Goal: Communication & Community: Answer question/provide support

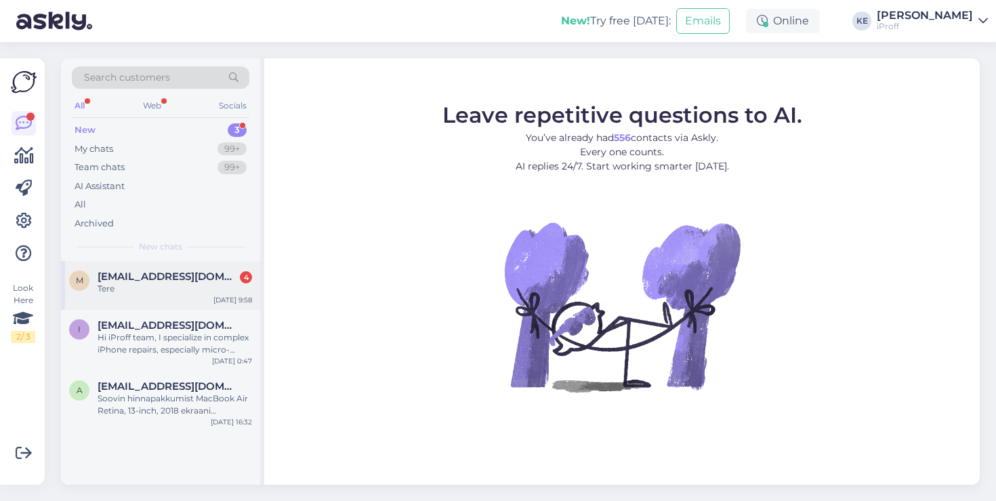
click at [165, 267] on div "m [EMAIL_ADDRESS][DOMAIN_NAME] 4 Tere [DATE] 9:58" at bounding box center [160, 285] width 199 height 49
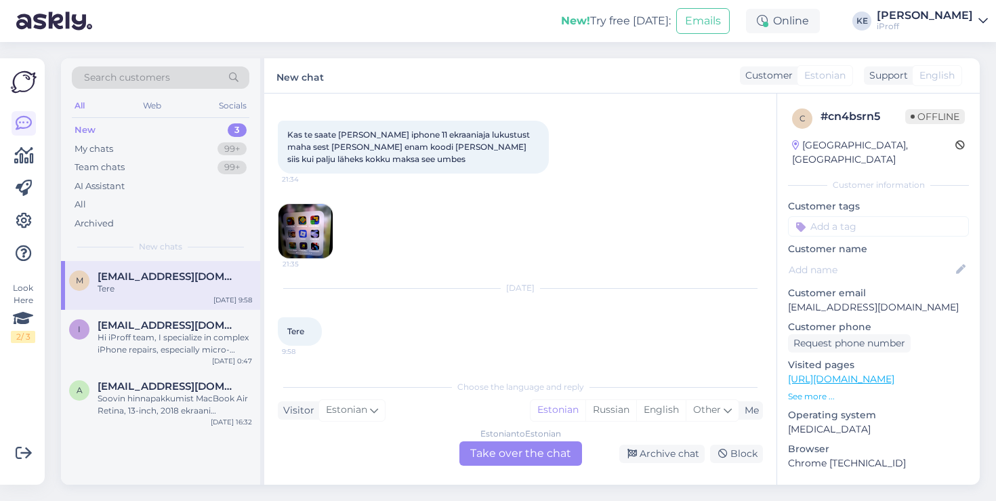
click at [496, 456] on div "Estonian to Estonian Take over the chat" at bounding box center [520, 453] width 123 height 24
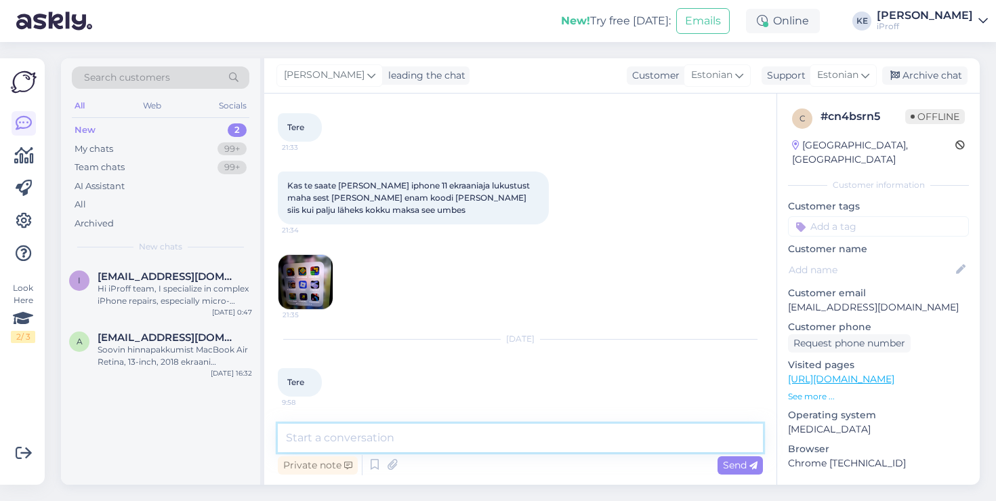
click at [472, 442] on textarea at bounding box center [520, 437] width 485 height 28
type textarea "Tere!"
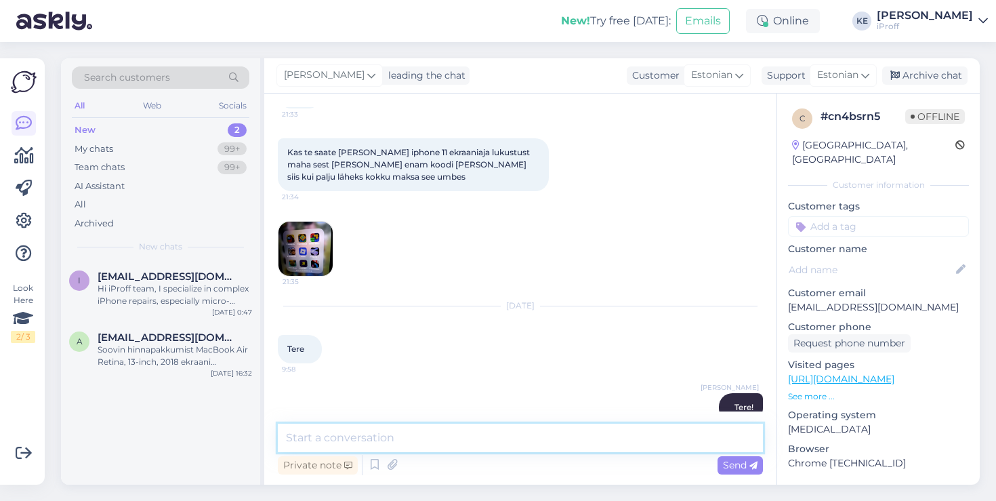
scroll to position [97, 0]
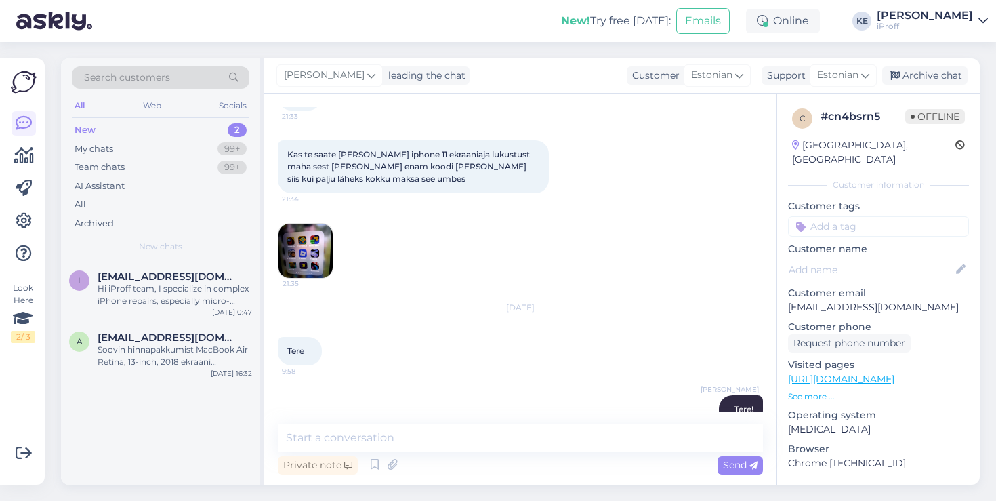
click at [314, 261] on img at bounding box center [305, 251] width 54 height 54
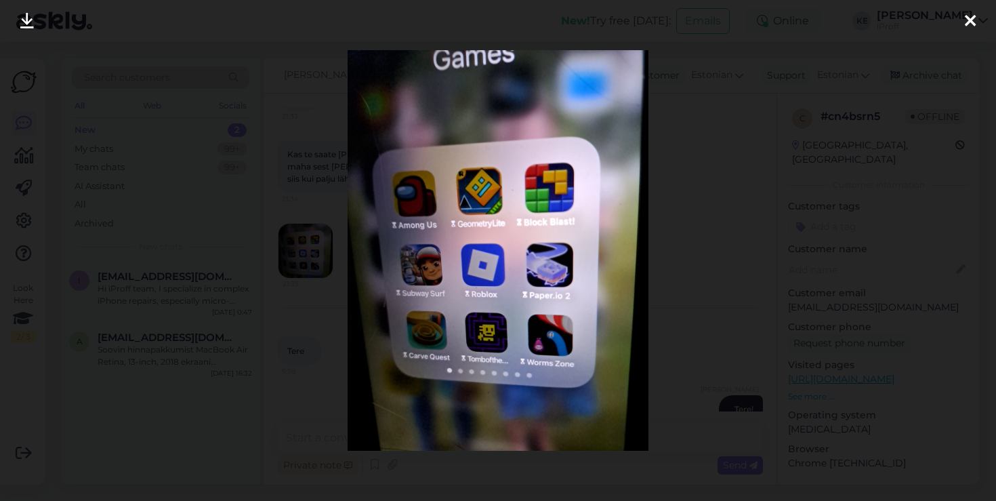
click at [657, 358] on div at bounding box center [498, 250] width 996 height 501
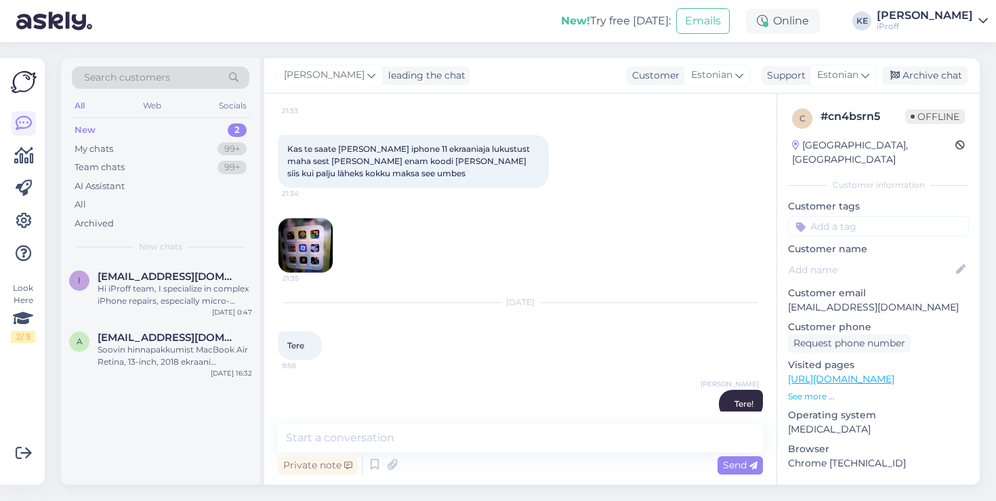
scroll to position [124, 0]
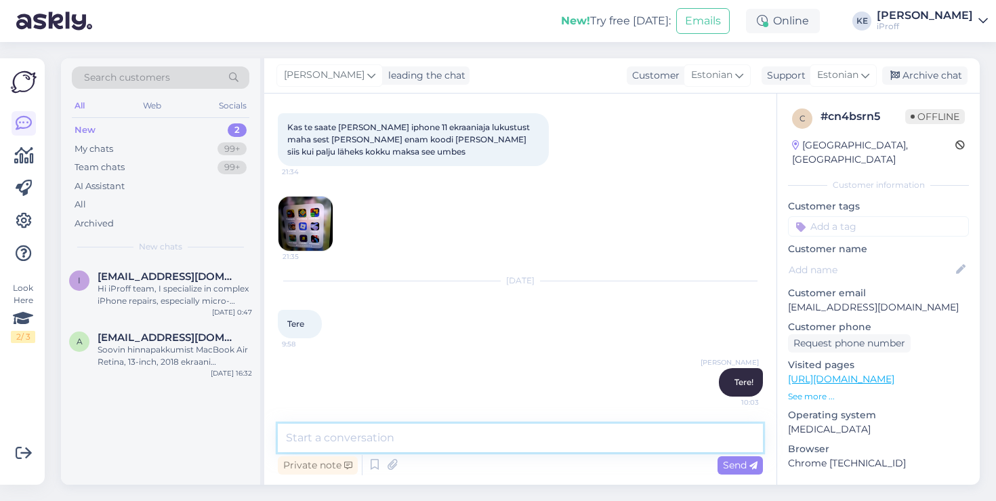
click at [421, 443] on textarea at bounding box center [520, 437] width 485 height 28
click at [522, 436] on textarea "Saame" at bounding box center [520, 437] width 485 height 28
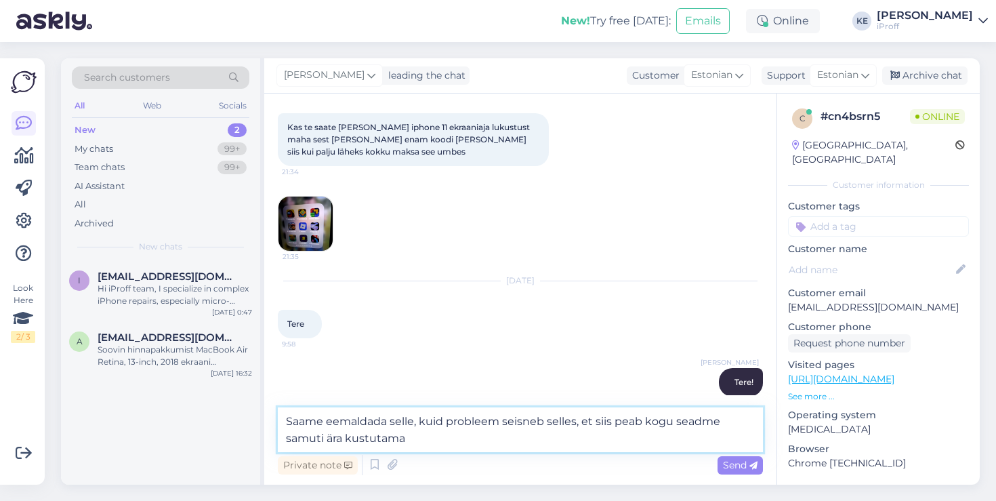
type textarea "Saame eemaldada selle, kuid probleem seisneb selles, et siis peab kogu seadme s…"
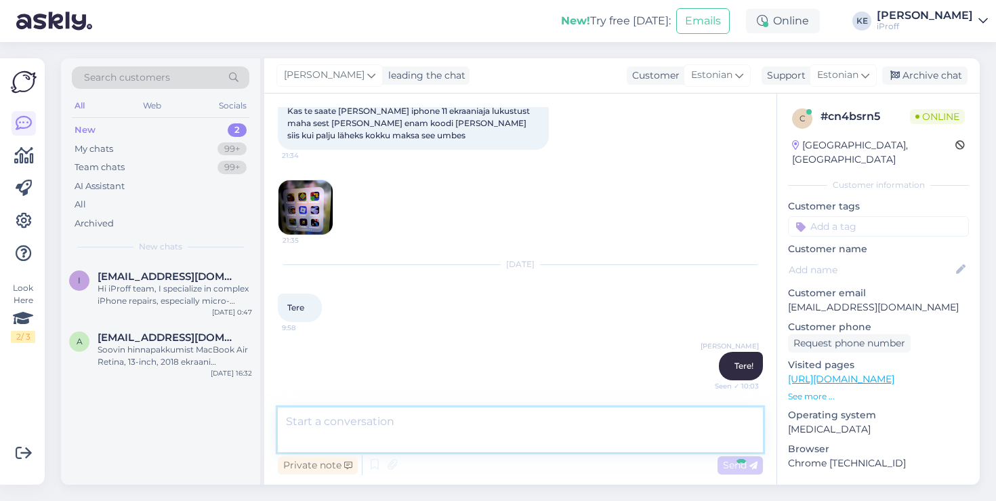
scroll to position [194, 0]
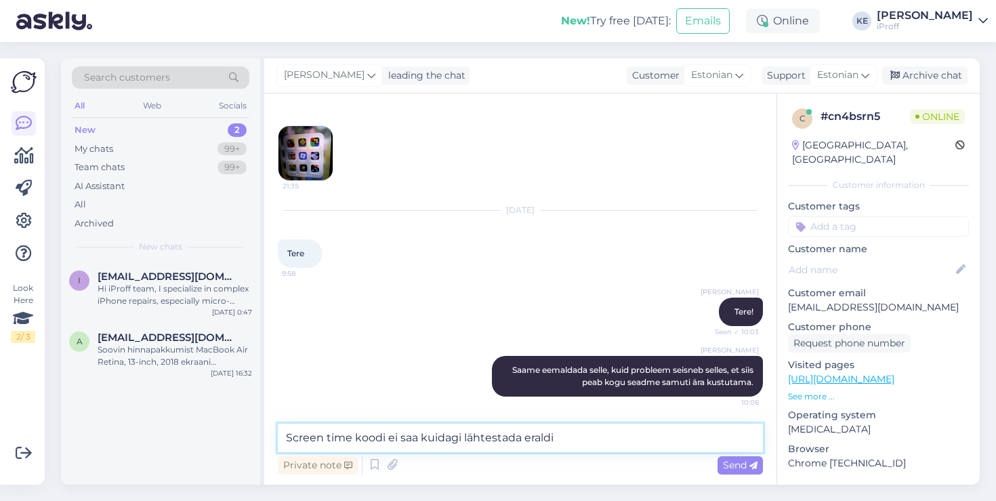
type textarea "Screen time koodi ei saa kuidagi lähtestada eraldi."
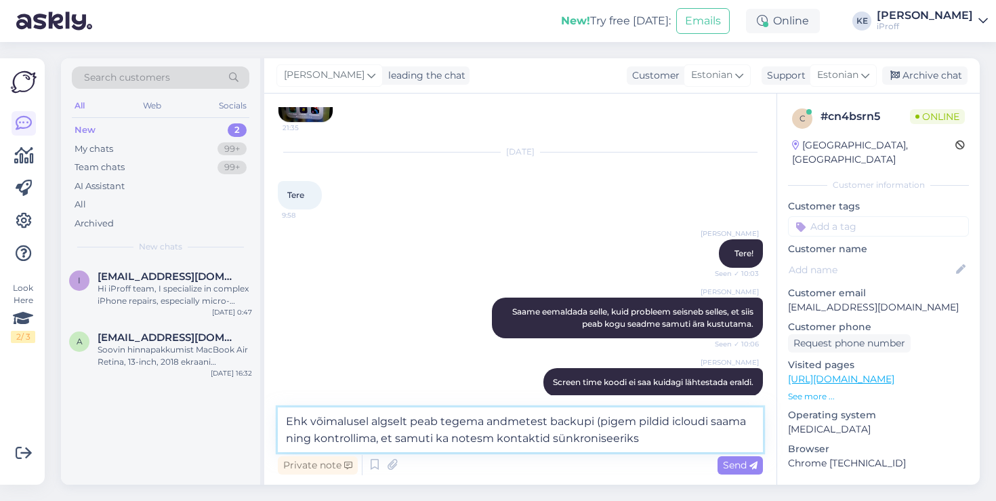
type textarea "Ehk võimalusel algselt peab tegema andmetest backupi (pigem pildid icloudi saam…"
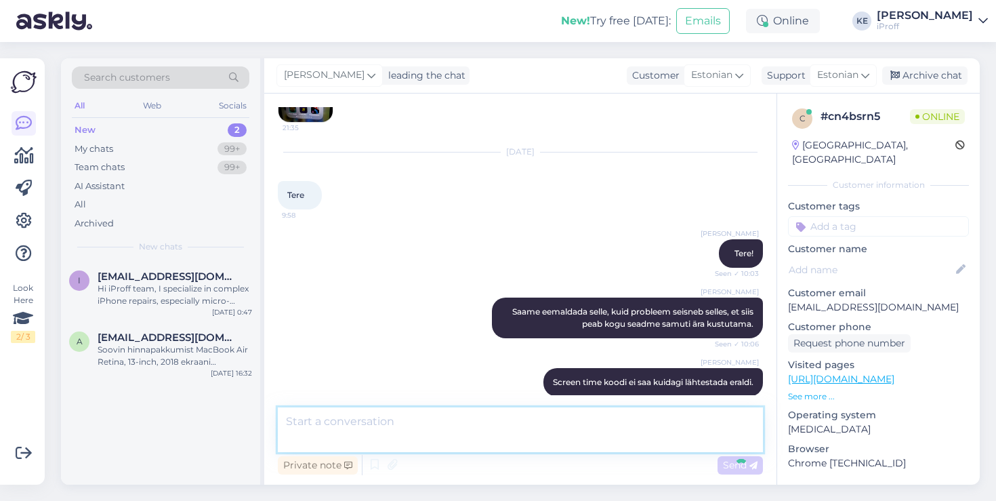
scroll to position [335, 0]
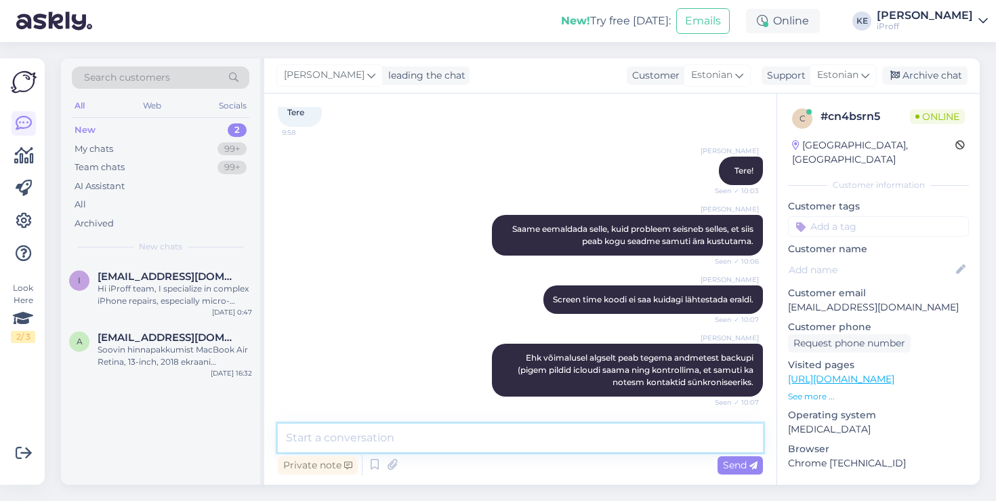
click at [512, 439] on textarea at bounding box center [520, 437] width 485 height 28
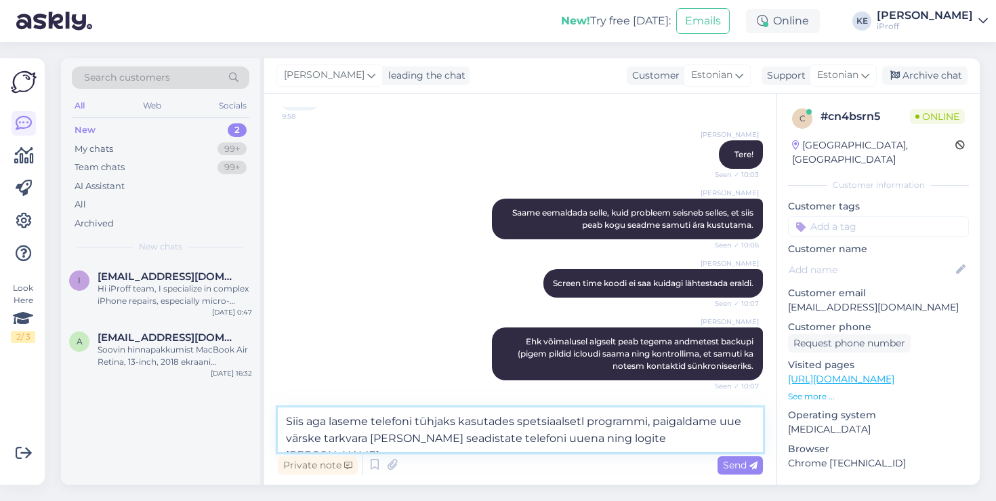
scroll to position [422, 0]
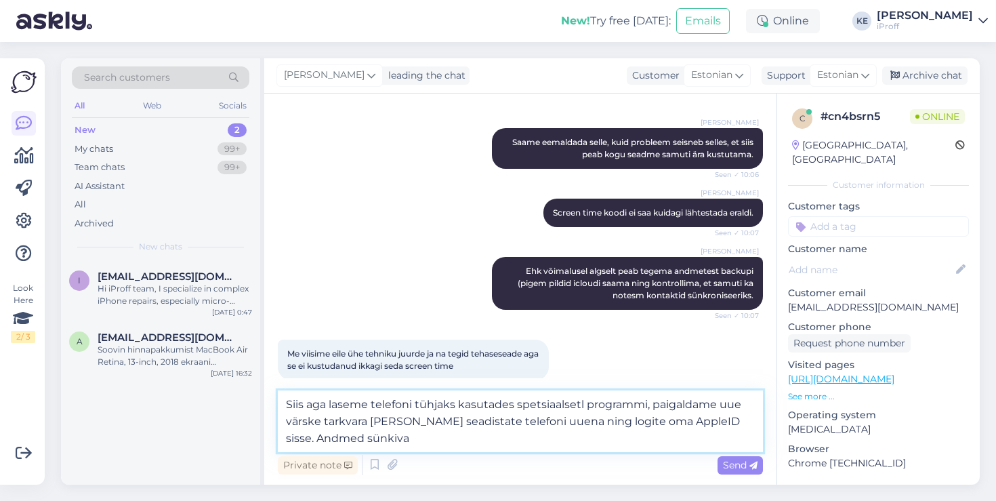
type textarea "Siis aga laseme telefoni tühjaks kasutades spetsiaalsetl programmi, paigaldame …"
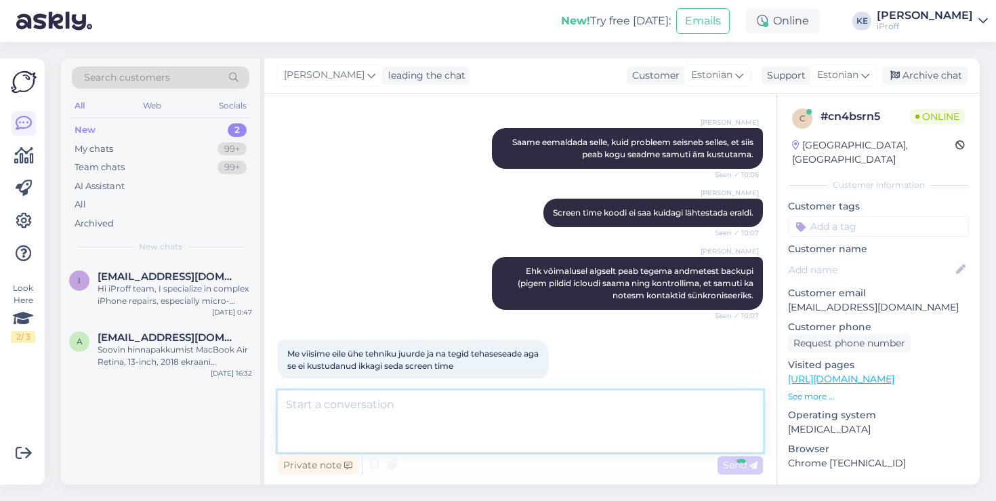
scroll to position [501, 0]
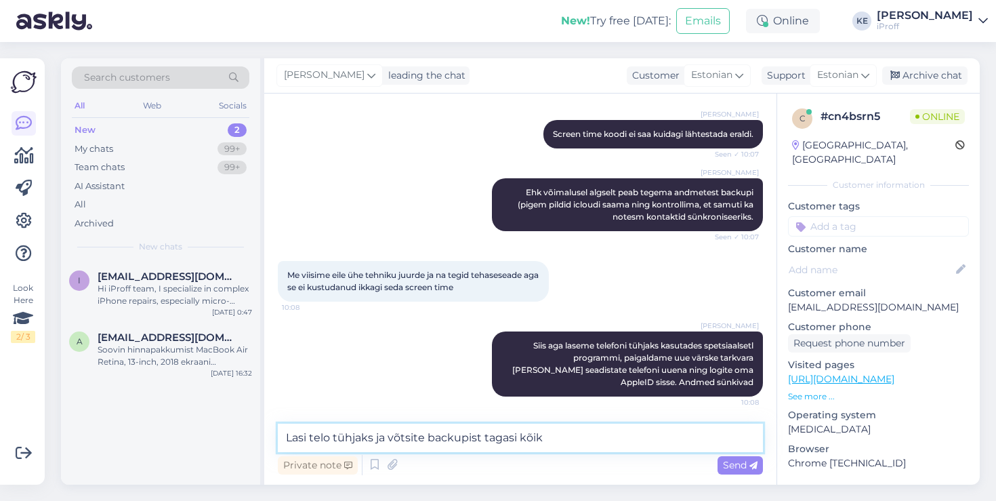
type textarea "Lasi telo tühjaks ja võtsite backupist tagasi kõik?"
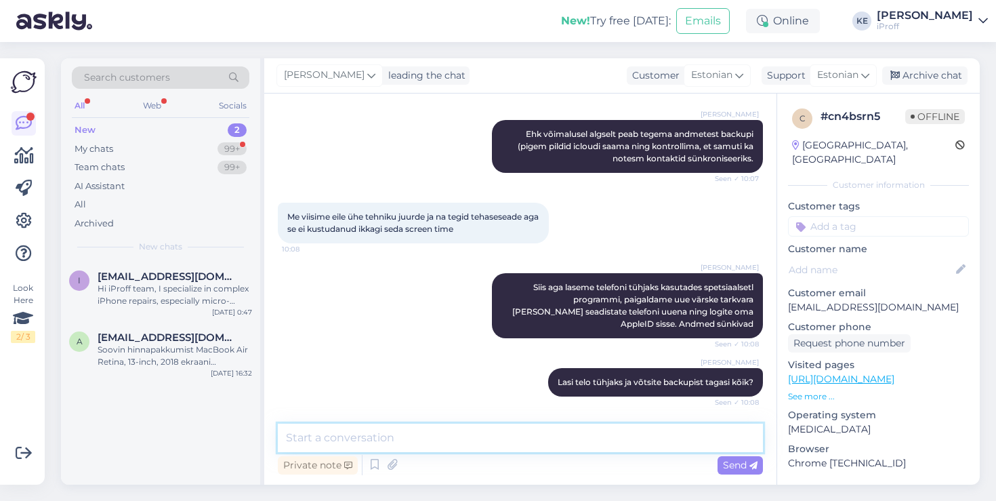
scroll to position [629, 0]
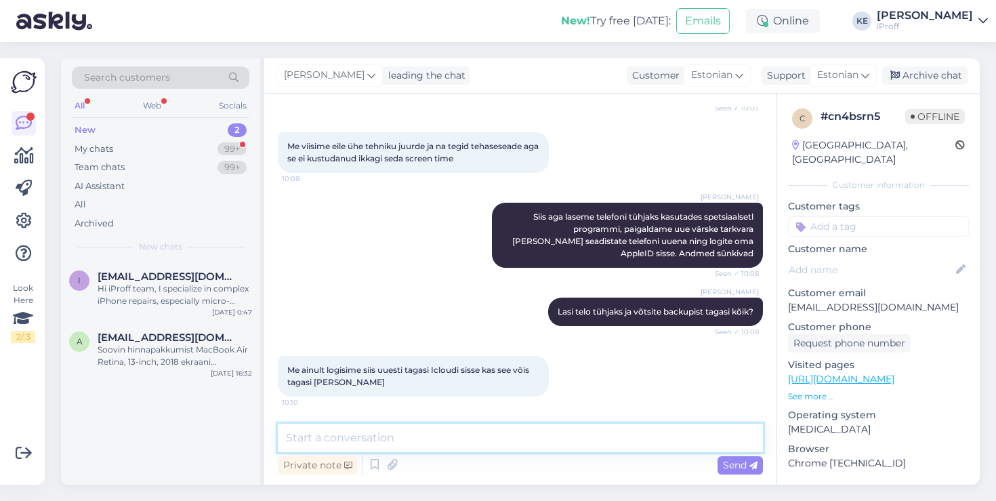
click at [432, 444] on textarea at bounding box center [520, 437] width 485 height 28
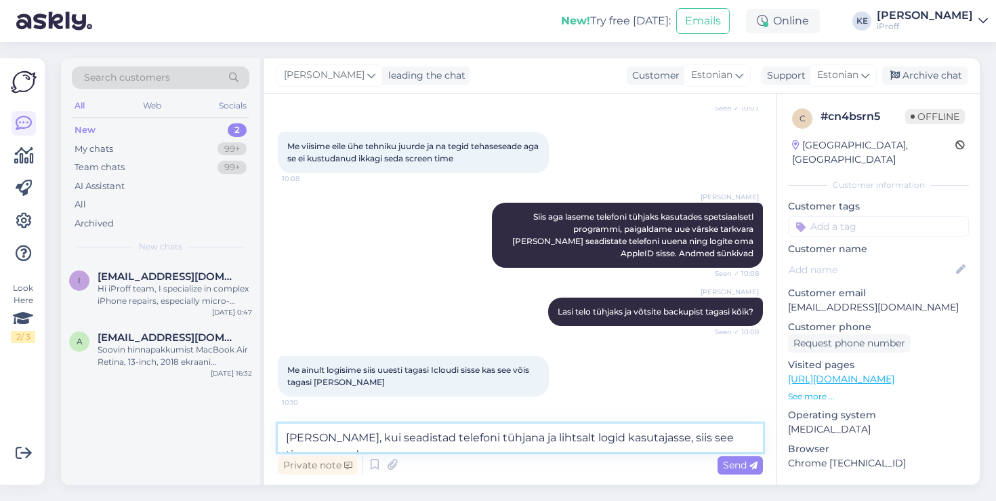
scroll to position [644, 0]
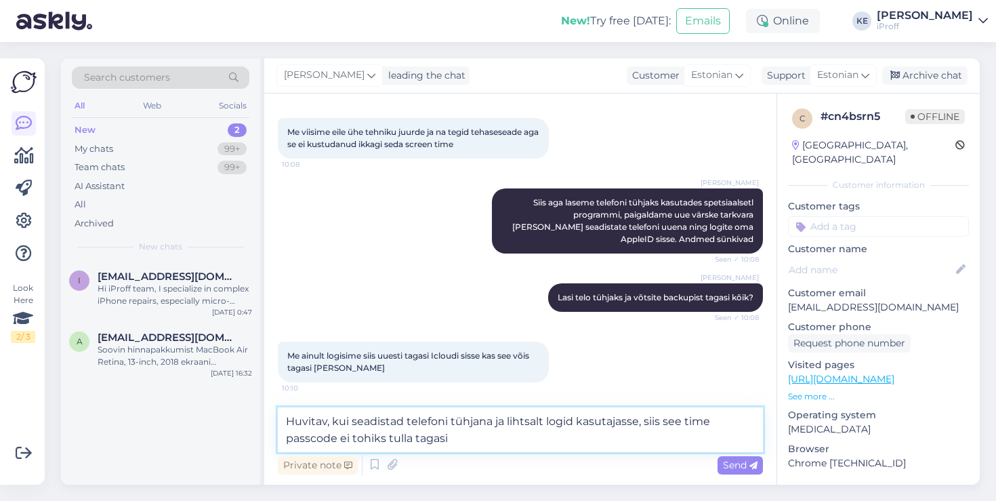
type textarea "Huvitav, kui seadistad telefoni tühjana ja lihtsalt logid kasutajasse, siis see…"
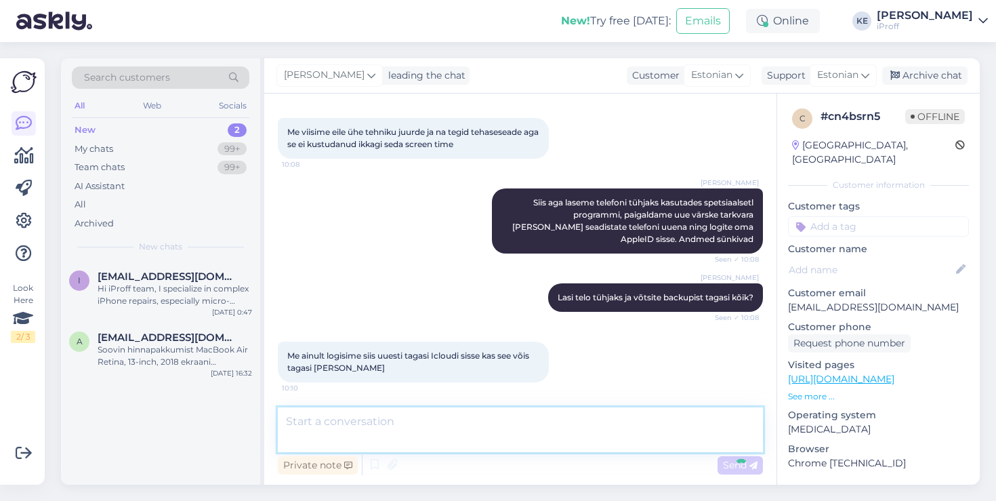
scroll to position [700, 0]
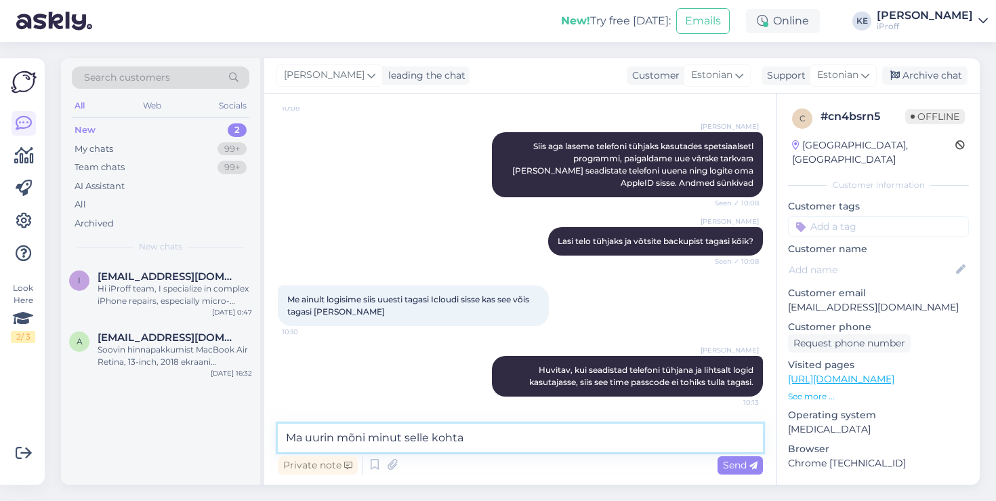
type textarea "Ma uurin mõni minut selle kohta."
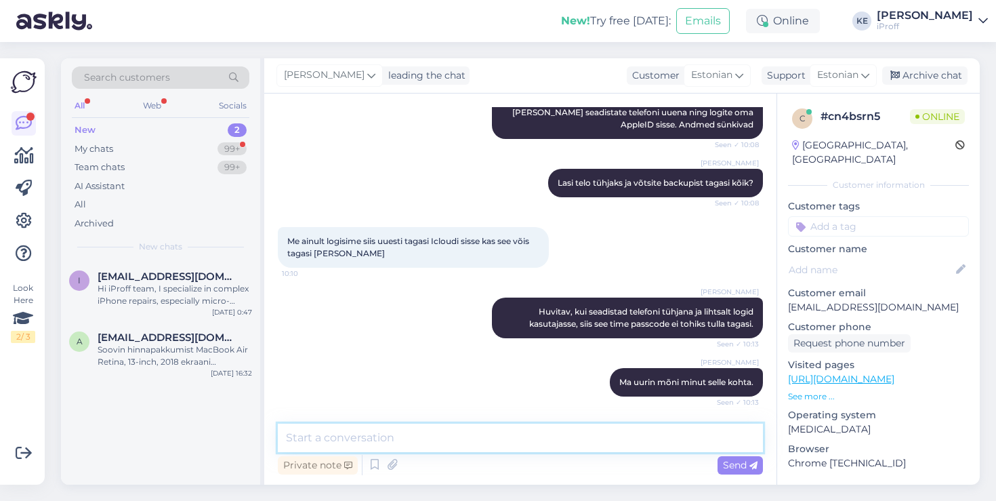
scroll to position [816, 0]
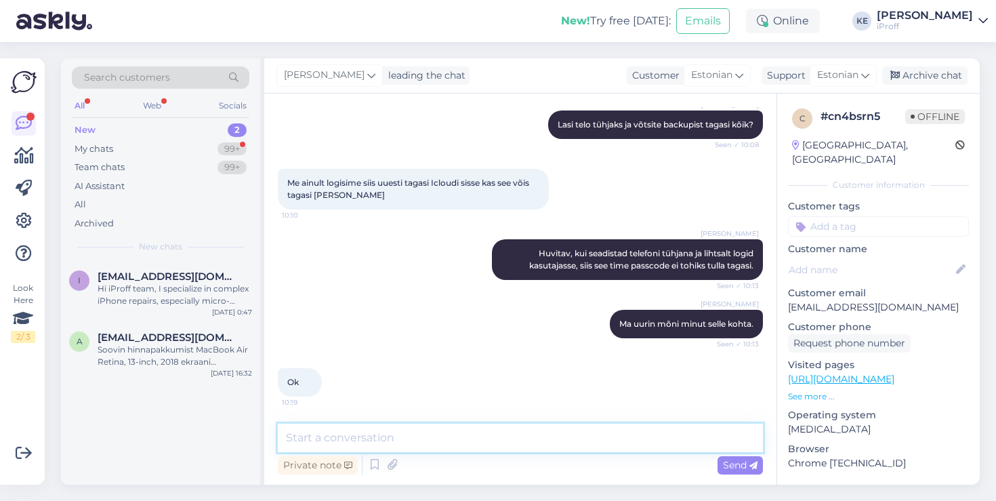
click at [508, 429] on textarea at bounding box center [520, 437] width 485 height 28
paste textarea "[URL][DOMAIN_NAME]"
type textarea "[URL][DOMAIN_NAME]"
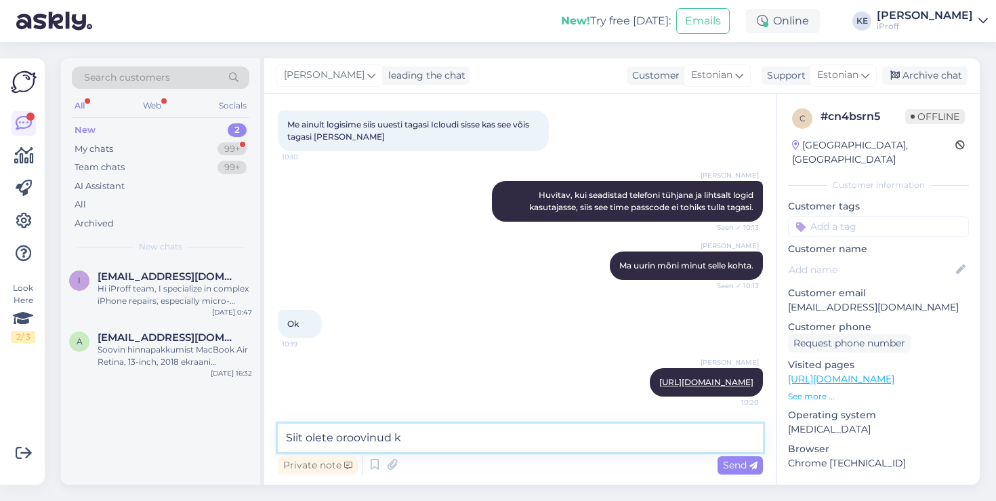
type textarea "Siit olete oroovinud kõ"
type textarea "Siit olete proovinud kõike?"
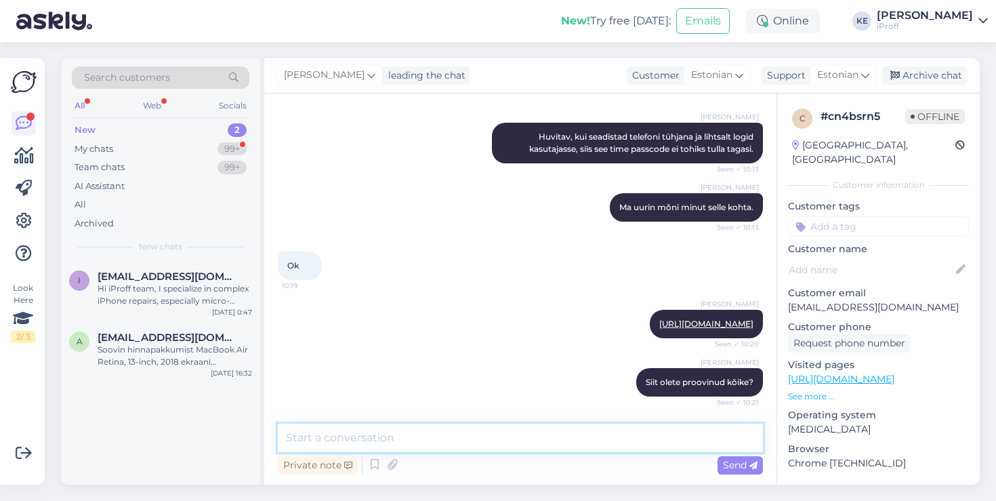
scroll to position [1003, 0]
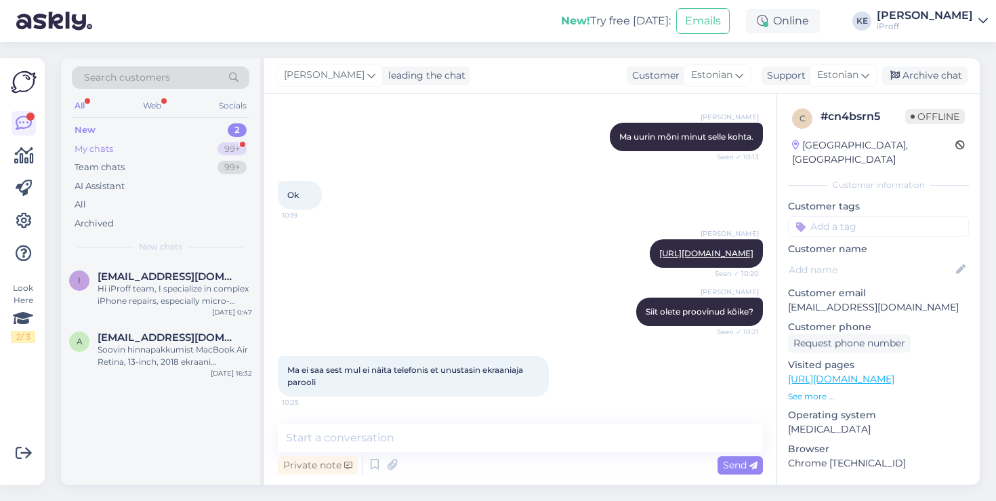
click at [146, 151] on div "My chats 99+" at bounding box center [161, 149] width 178 height 19
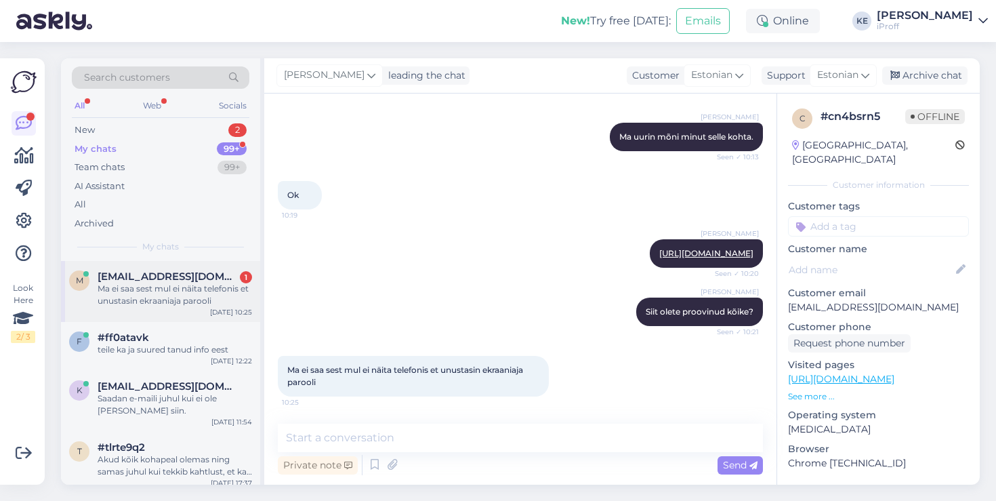
click at [203, 286] on div "Ma ei saa sest mul ei näita telefonis et unustasin ekraaniaja parooli" at bounding box center [175, 295] width 154 height 24
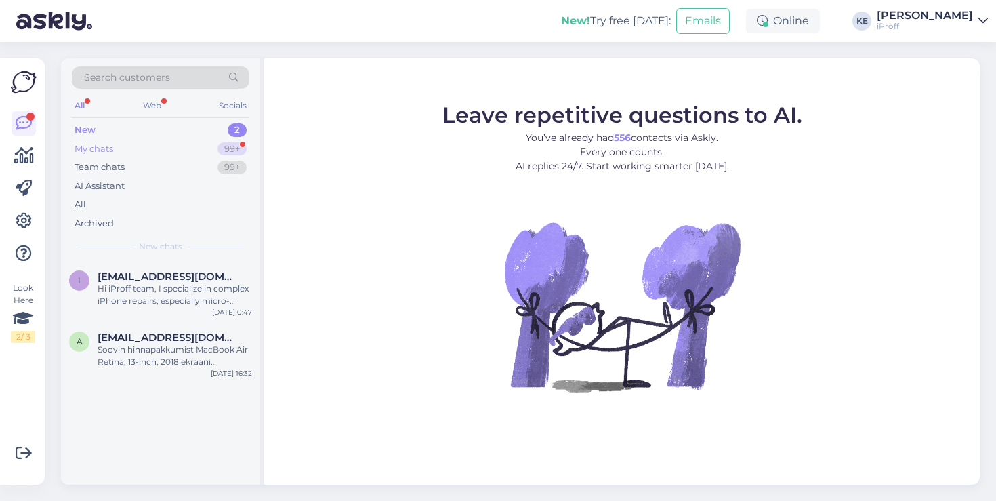
click at [222, 148] on div "99+" at bounding box center [231, 149] width 29 height 14
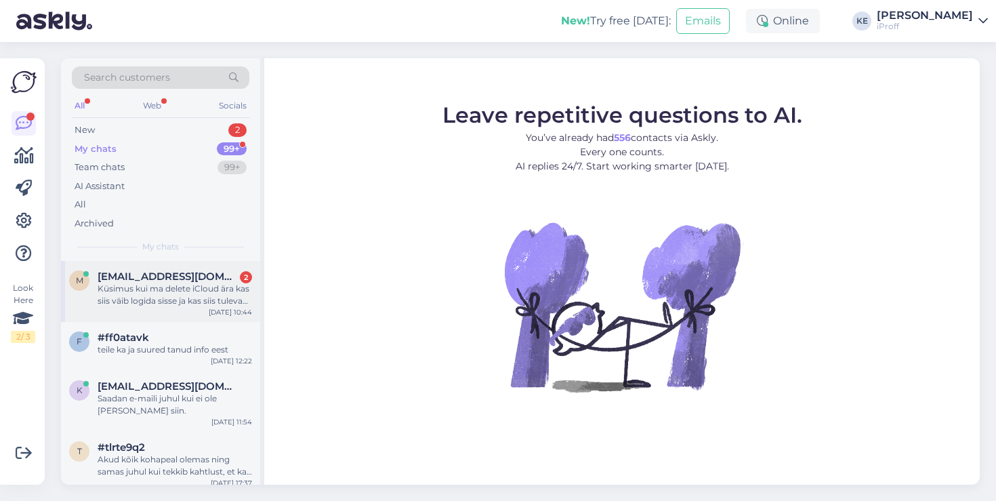
click at [127, 294] on div "Küsimus kui ma delete iCloud ära kas siis väib logida sisse ja kas siis tulevad…" at bounding box center [175, 295] width 154 height 24
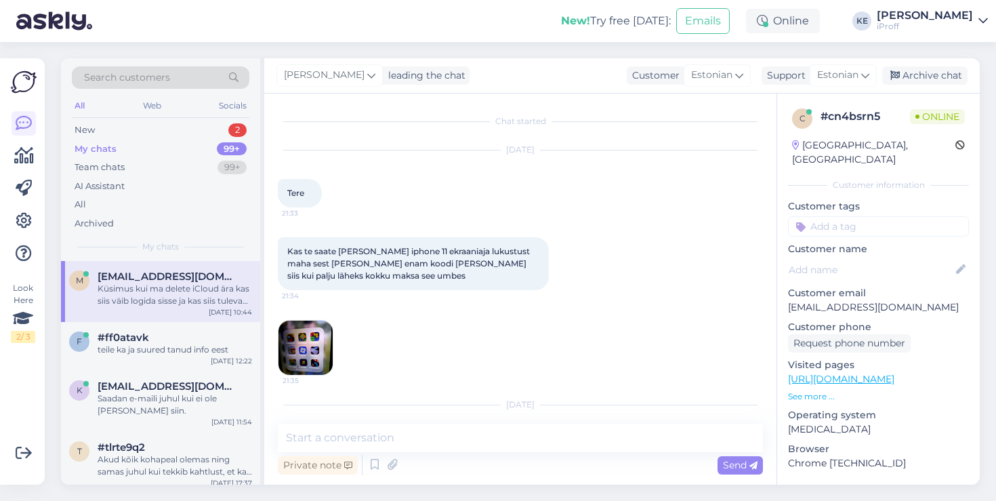
scroll to position [1144, 0]
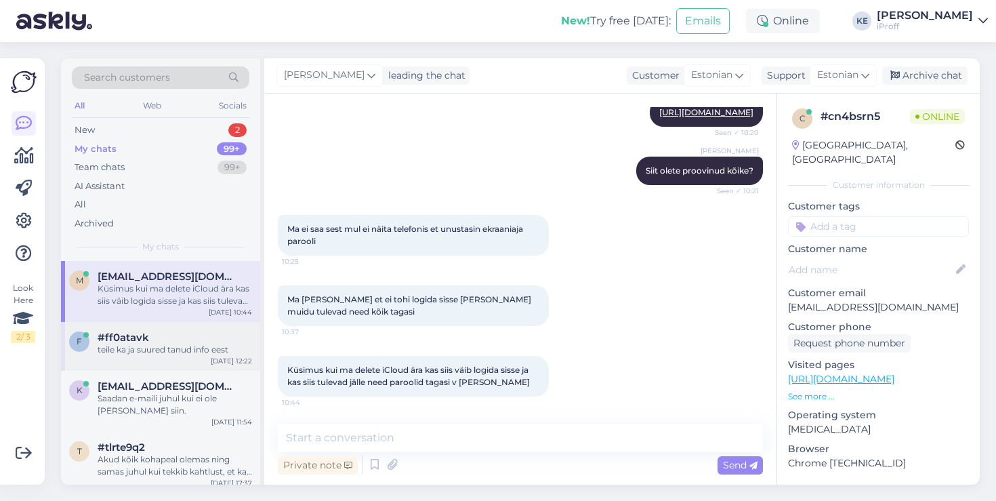
click at [190, 363] on div "f #ff0atavk teile ka ja suured tanud info eest Aug 25 12:22" at bounding box center [160, 346] width 199 height 49
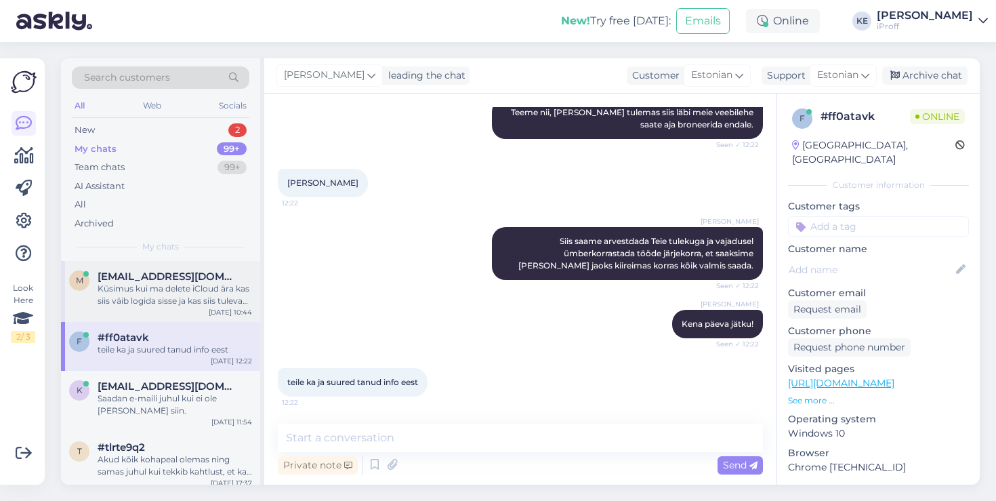
click at [190, 306] on div "Küsimus kui ma delete iCloud ära kas siis väib logida sisse ja kas siis tulevad…" at bounding box center [175, 295] width 154 height 24
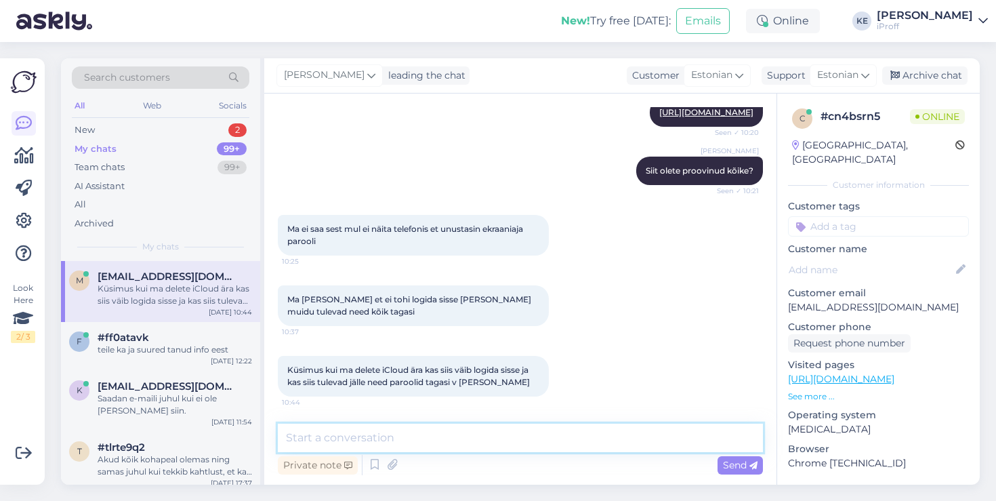
click at [388, 442] on textarea at bounding box center [520, 437] width 485 height 28
type textarea "Välja logimiseks küsib screentime passocde samuti imo."
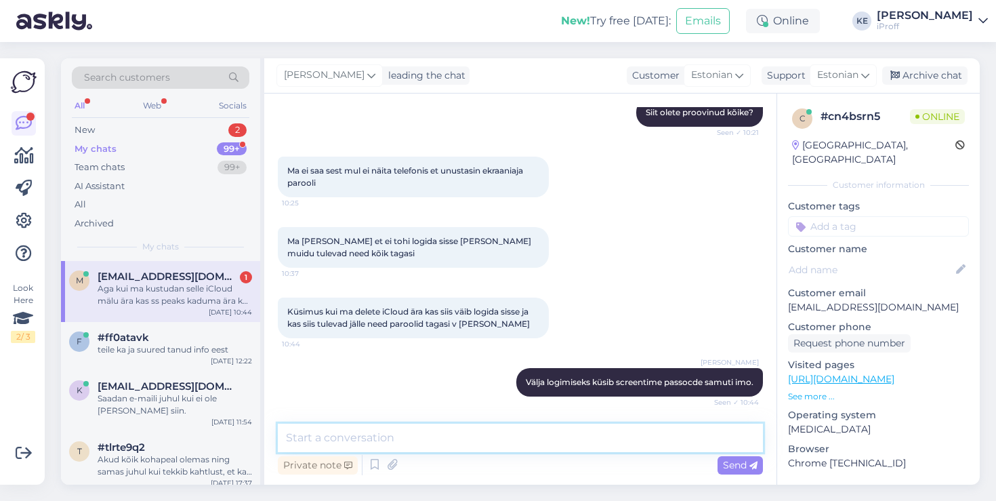
scroll to position [1273, 0]
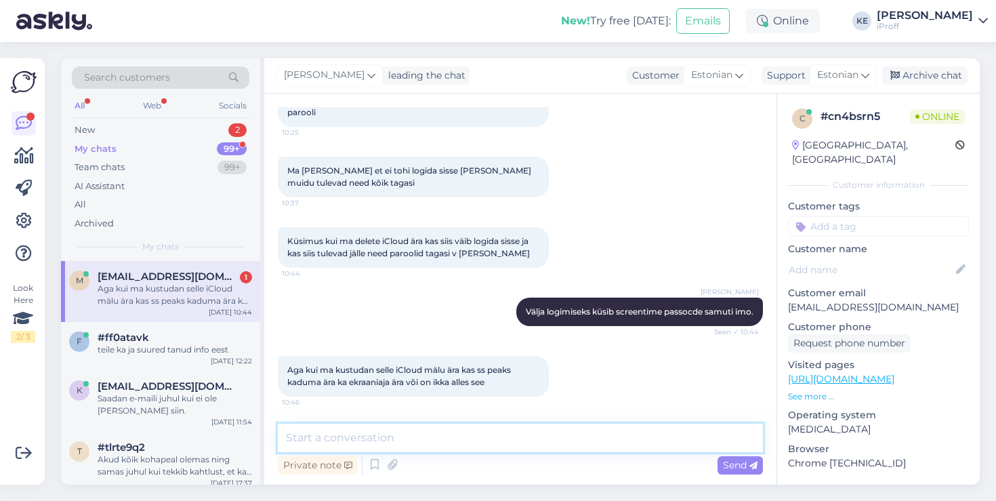
click at [412, 430] on textarea at bounding box center [520, 437] width 485 height 28
click at [623, 440] on textarea at bounding box center [520, 437] width 485 height 28
type textarea "M"
click at [554, 441] on textarea at bounding box center [520, 437] width 485 height 28
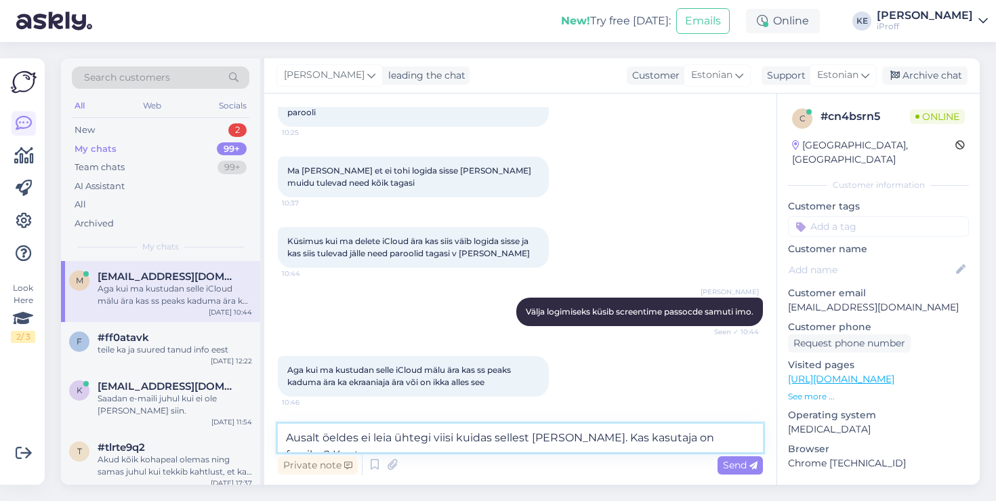
scroll to position [1287, 0]
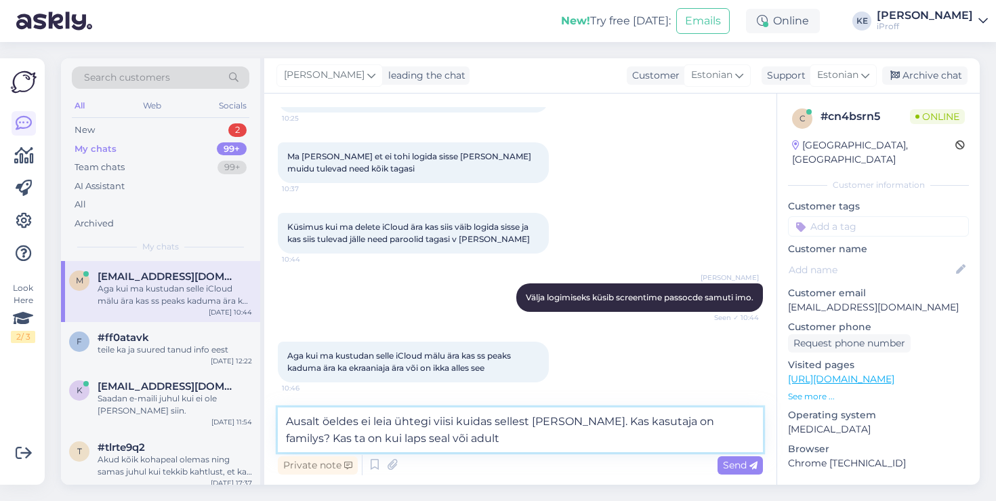
type textarea "Ausalt öeldes ei leia ühtegi viisi kuidas sellest lahti saada. Kas kasutaja on …"
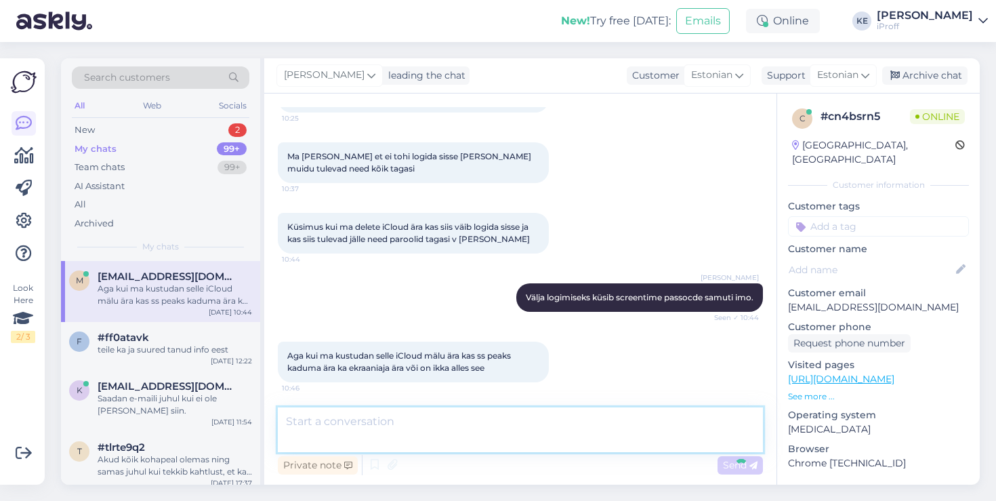
scroll to position [1343, 0]
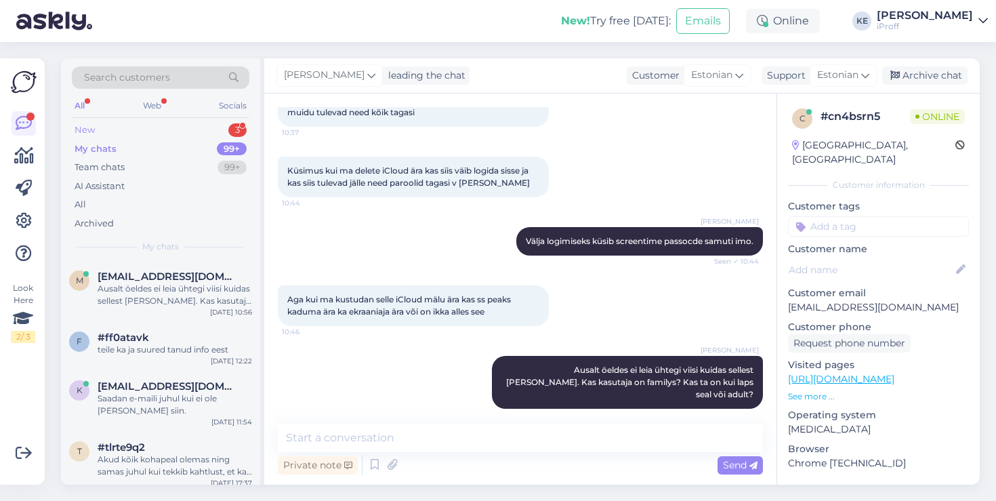
click at [171, 133] on div "New 3" at bounding box center [161, 130] width 178 height 19
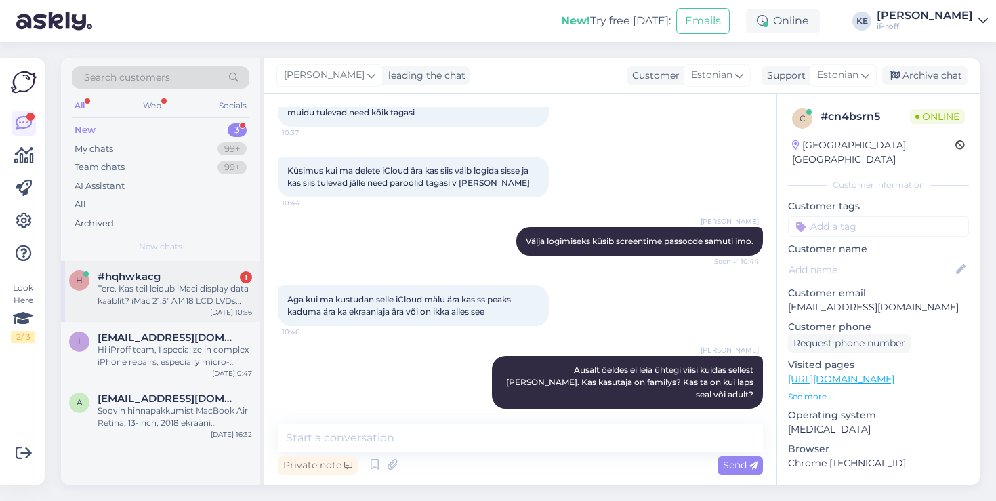
click at [164, 299] on div "Tere. Kas teil leidub iMaci display data kaablit? iMac 21.5" A1418 LCD LVDs Cab…" at bounding box center [175, 295] width 154 height 24
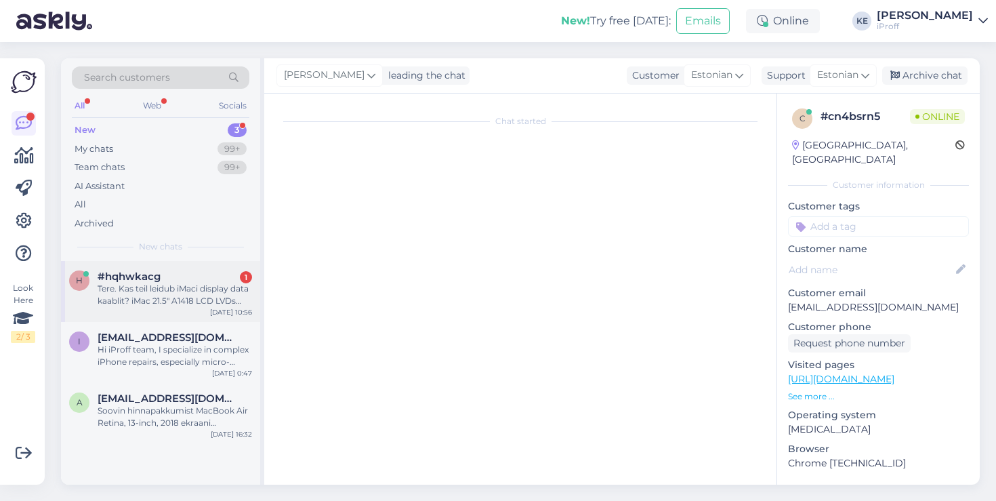
scroll to position [0, 0]
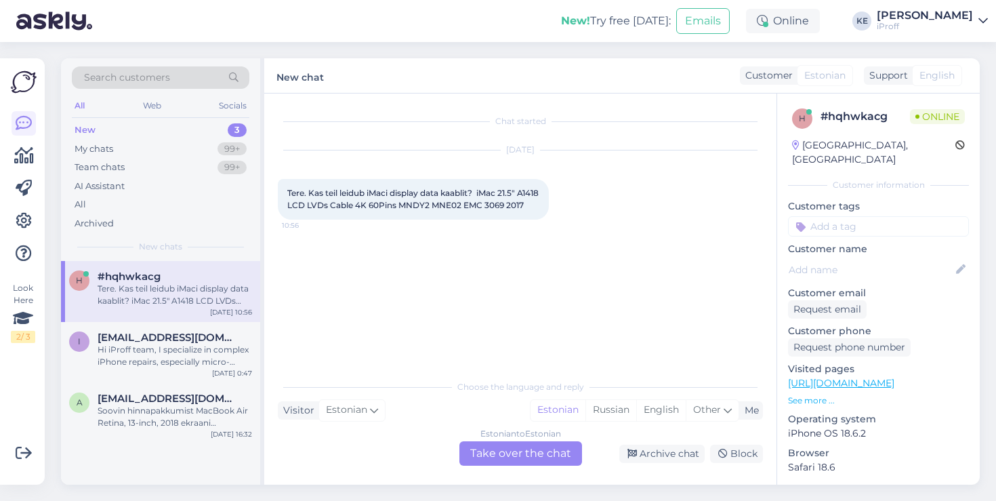
click at [507, 456] on div "Estonian to Estonian Take over the chat" at bounding box center [520, 453] width 123 height 24
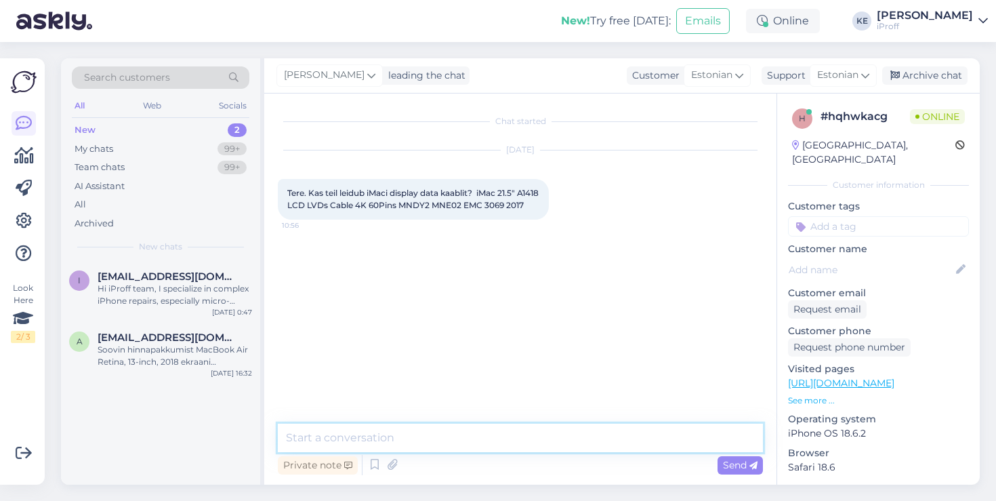
click at [484, 432] on textarea at bounding box center [520, 437] width 485 height 28
type textarea "Tervist!"
type textarea "Uurin hetk selle kohta."
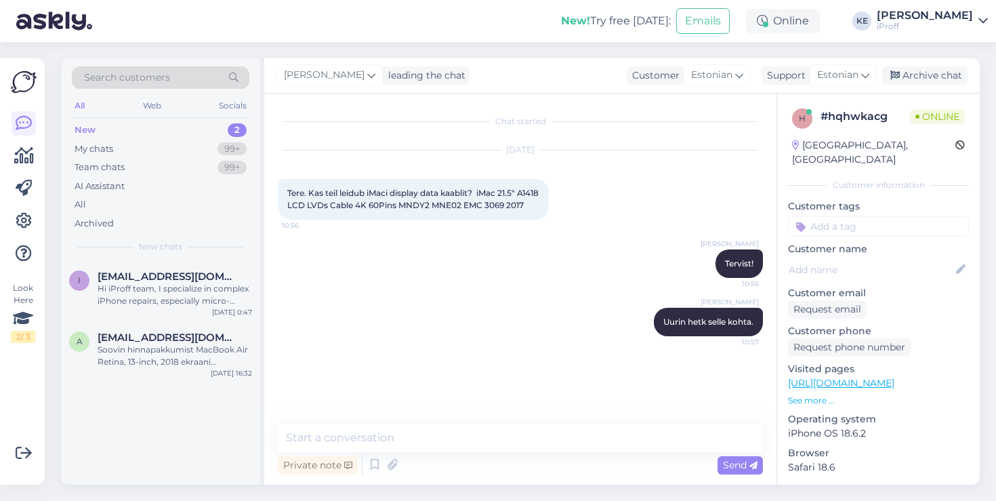
click at [295, 207] on span "Tere. Kas teil leidub iMaci display data kaablit? iMac 21.5" A1418 LCD LVDs Cab…" at bounding box center [413, 199] width 253 height 22
copy span "A1418"
click at [314, 208] on span "Tere. Kas teil leidub iMaci display data kaablit? iMac 21.5" A1418 LCD LVDs Cab…" at bounding box center [413, 199] width 253 height 22
drag, startPoint x: 291, startPoint y: 205, endPoint x: 306, endPoint y: 217, distance: 18.7
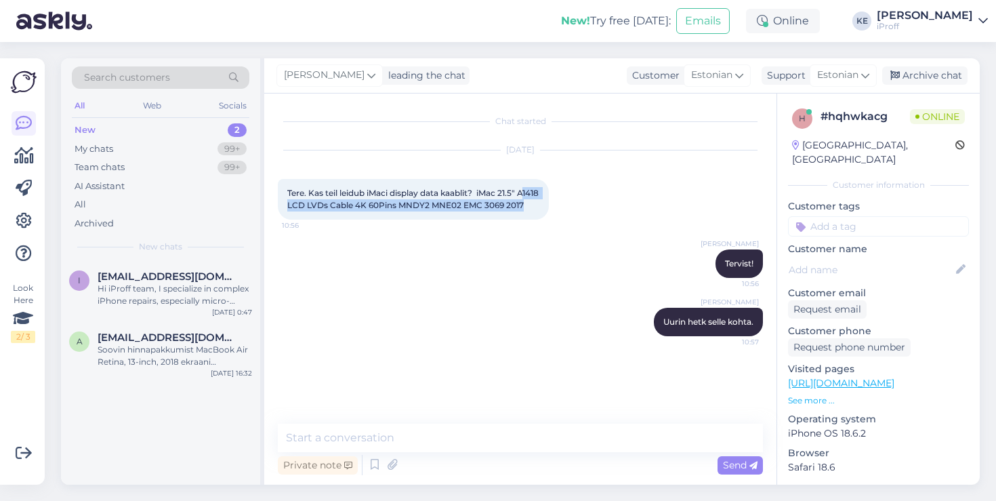
click at [306, 217] on div "Tere. Kas teil leidub iMaci display data kaablit? iMac 21.5" A1418 LCD LVDs Cab…" at bounding box center [413, 199] width 271 height 41
click at [280, 203] on div "Tere. Kas teil leidub iMaci display data kaablit? iMac 21.5" A1418 LCD LVDs Cab…" at bounding box center [413, 199] width 271 height 41
drag, startPoint x: 284, startPoint y: 203, endPoint x: 301, endPoint y: 222, distance: 25.4
click at [301, 220] on div "Tere. Kas teil leidub iMaci display data kaablit? iMac 21.5" A1418 LCD LVDs Cab…" at bounding box center [413, 199] width 271 height 41
click at [309, 219] on div "Tere. Kas teil leidub iMaci display data kaablit? iMac 21.5" A1418 LCD LVDs Cab…" at bounding box center [413, 199] width 271 height 41
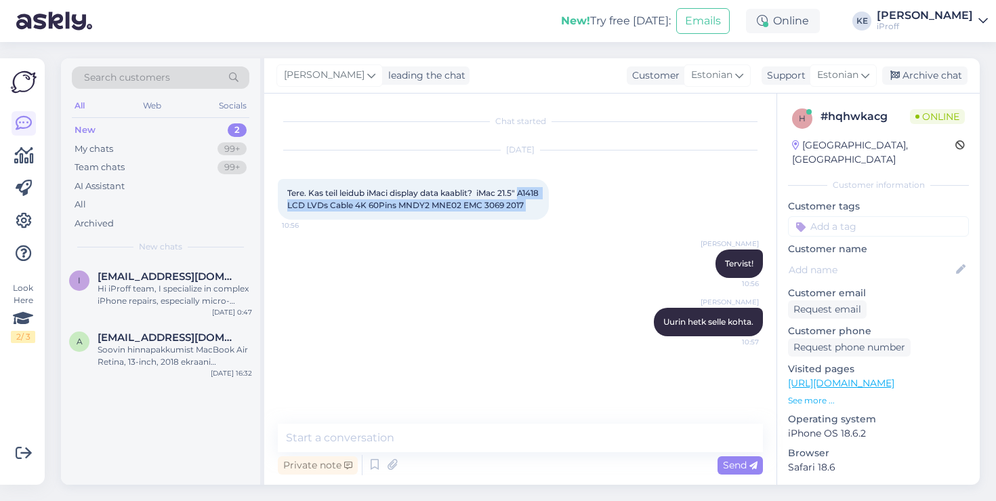
drag, startPoint x: 309, startPoint y: 219, endPoint x: 286, endPoint y: 209, distance: 25.2
click at [286, 209] on div "Tere. Kas teil leidub iMaci display data kaablit? iMac 21.5" A1418 LCD LVDs Cab…" at bounding box center [413, 199] width 271 height 41
copy div "A1418 LCD LVDs Cable 4K 60Pins MNDY2 MNE02 EMC 3069 2017 10:56"
click at [205, 151] on div "My chats 99+" at bounding box center [161, 149] width 178 height 19
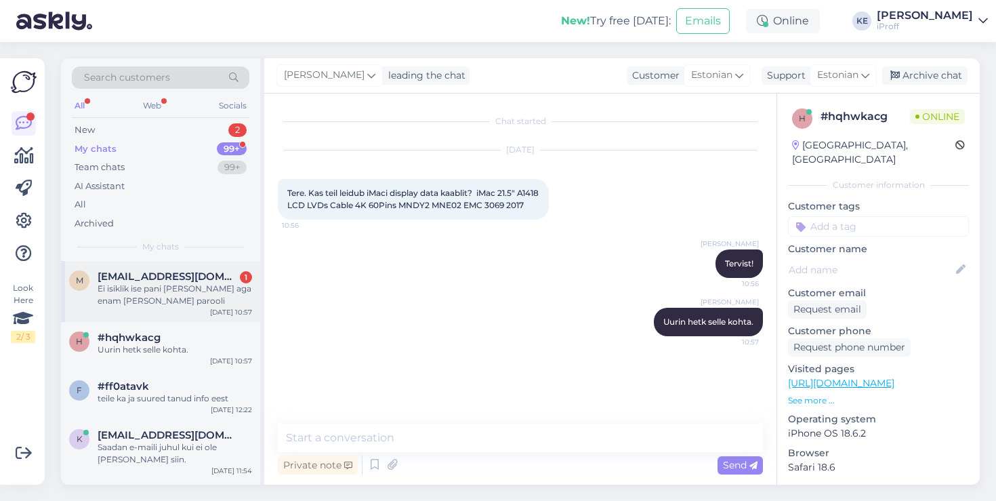
click at [154, 281] on span "[EMAIL_ADDRESS][DOMAIN_NAME]" at bounding box center [168, 276] width 141 height 12
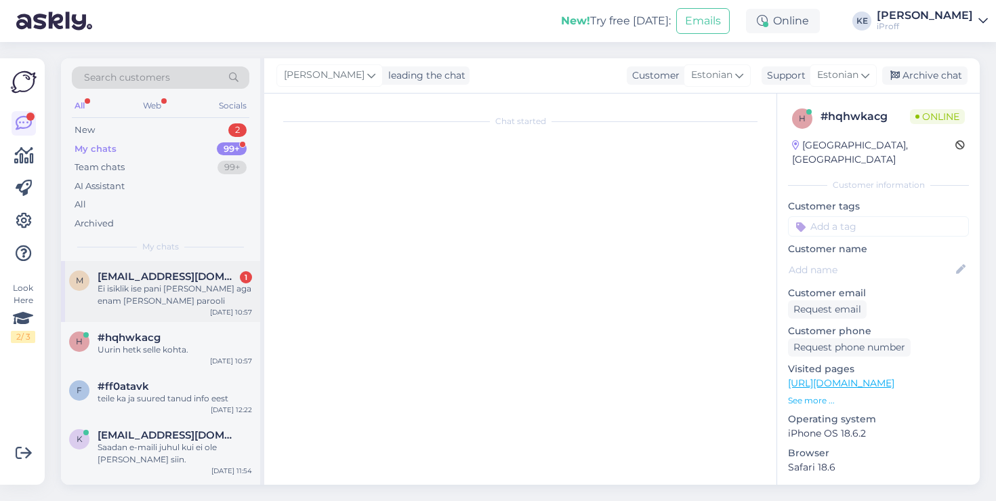
scroll to position [1402, 0]
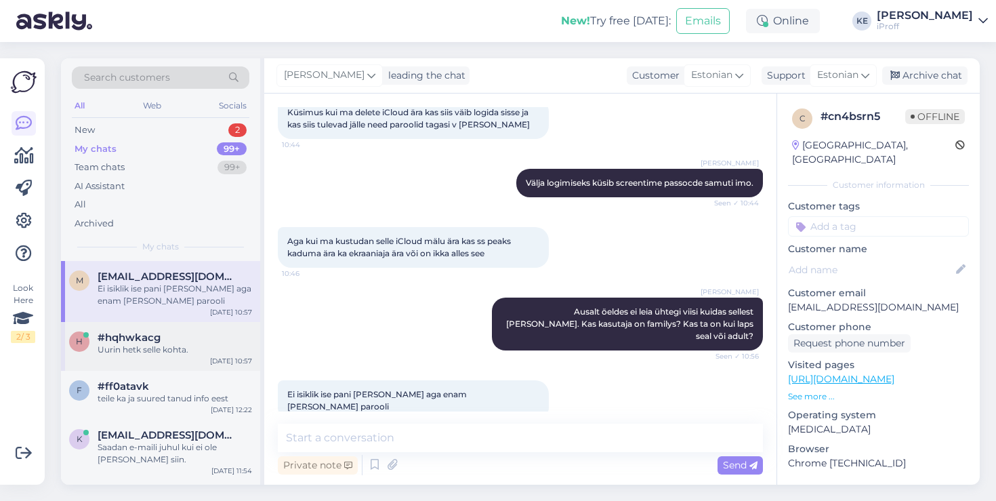
click at [191, 362] on div "h #hqhwkacg Uurin hetk selle kohta. Aug 26 10:57" at bounding box center [160, 346] width 199 height 49
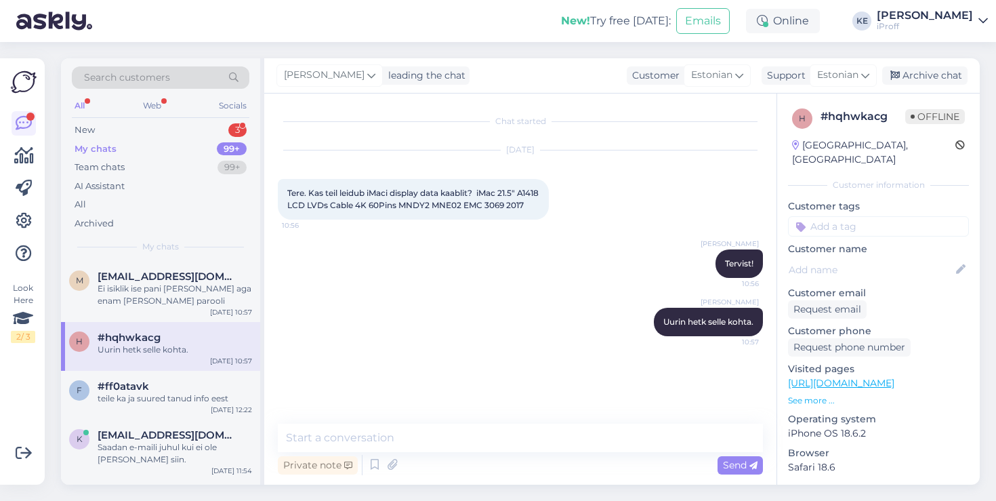
click at [179, 350] on div "Uurin hetk selle kohta." at bounding box center [175, 349] width 154 height 12
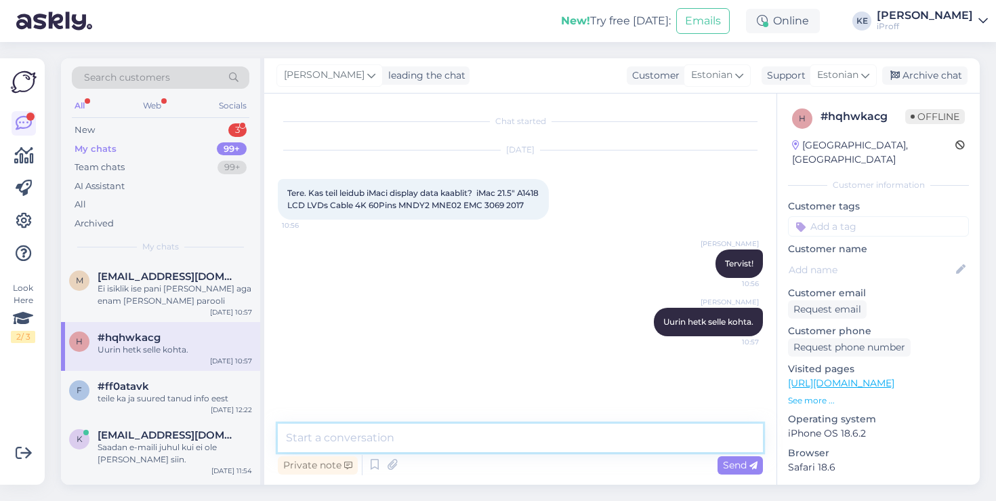
click at [382, 425] on textarea at bounding box center [520, 437] width 485 height 28
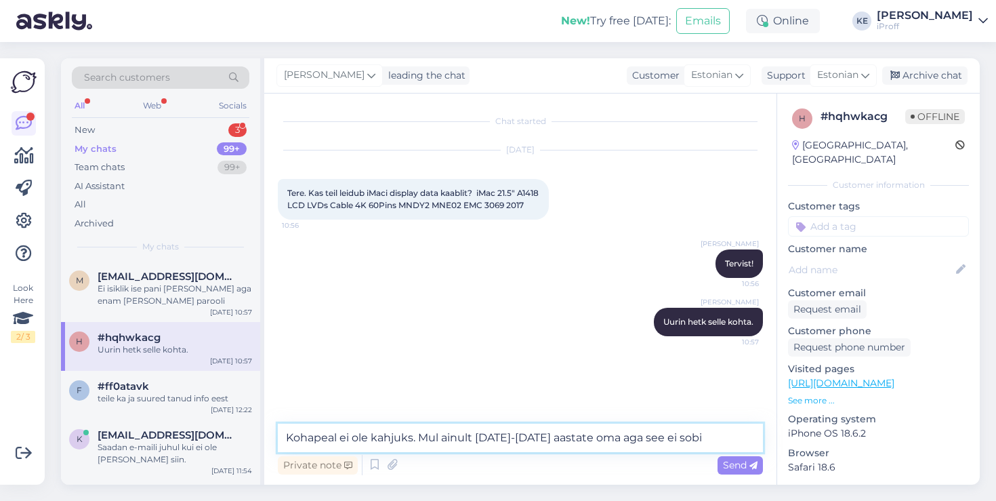
type textarea "Kohapeal ei ole kahjuks. Mul ainult 2013-2015 aastate oma aga see ei sobi."
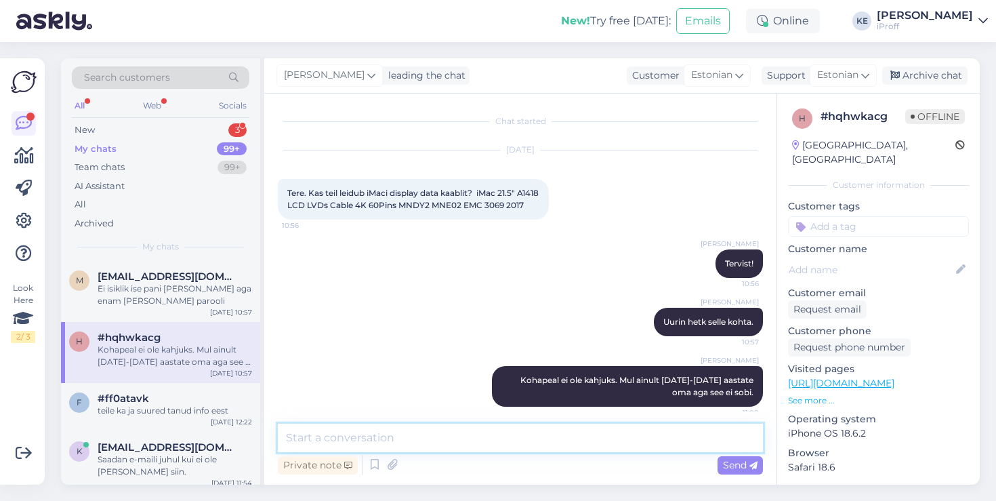
scroll to position [22, 0]
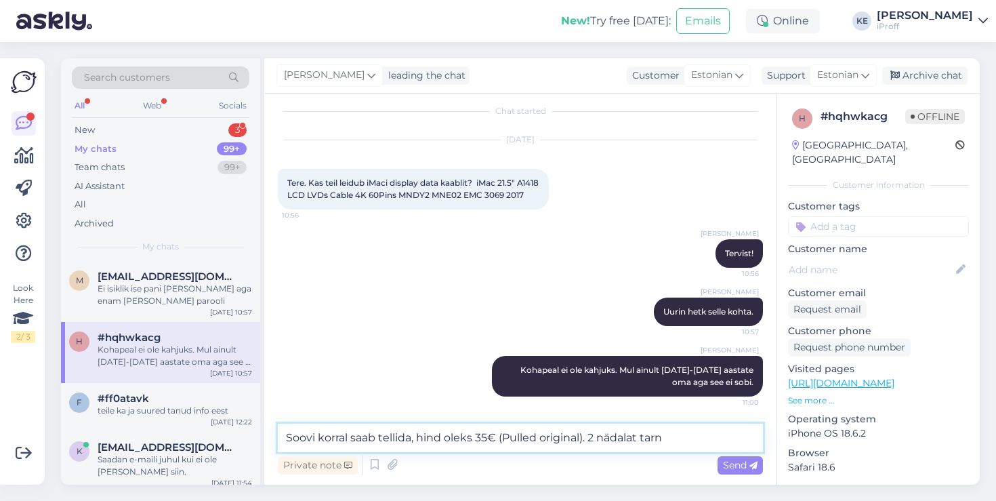
type textarea "Soovi korral saab tellida, hind oleks 35€ (Pulled original). 2 nädalat tarne"
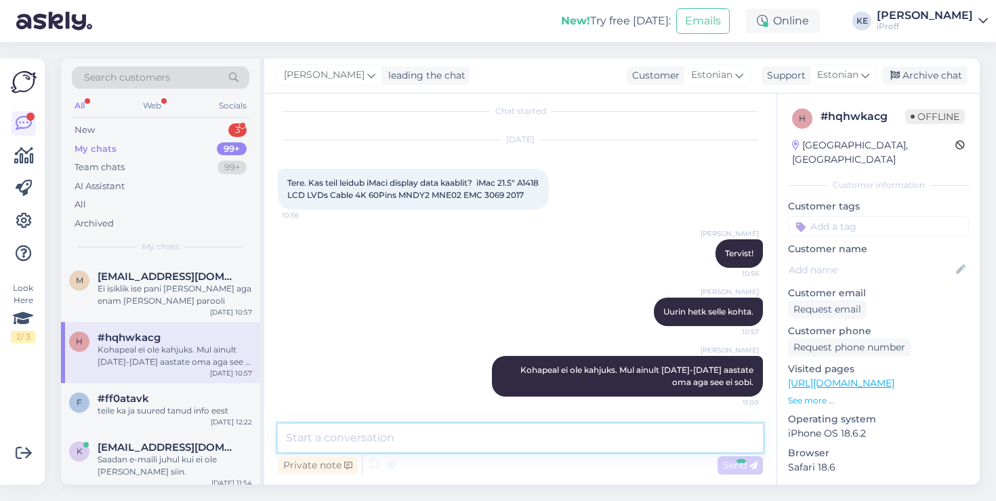
scroll to position [93, 0]
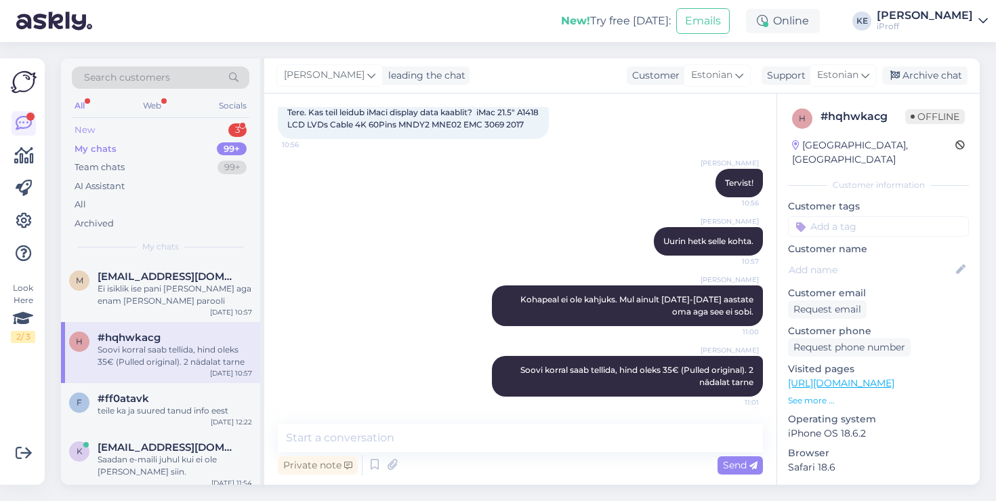
click at [194, 125] on div "New 3" at bounding box center [161, 130] width 178 height 19
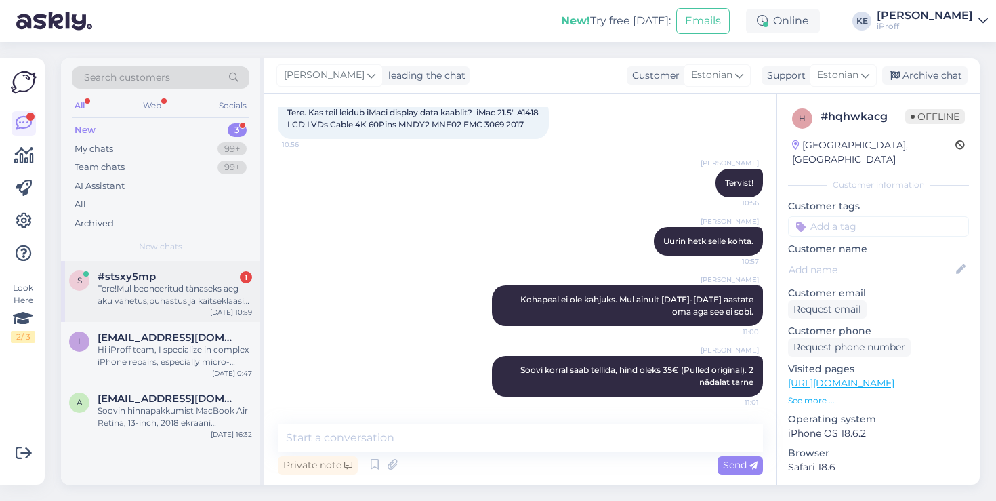
click at [150, 276] on span "#stsxy5mp" at bounding box center [127, 276] width 58 height 12
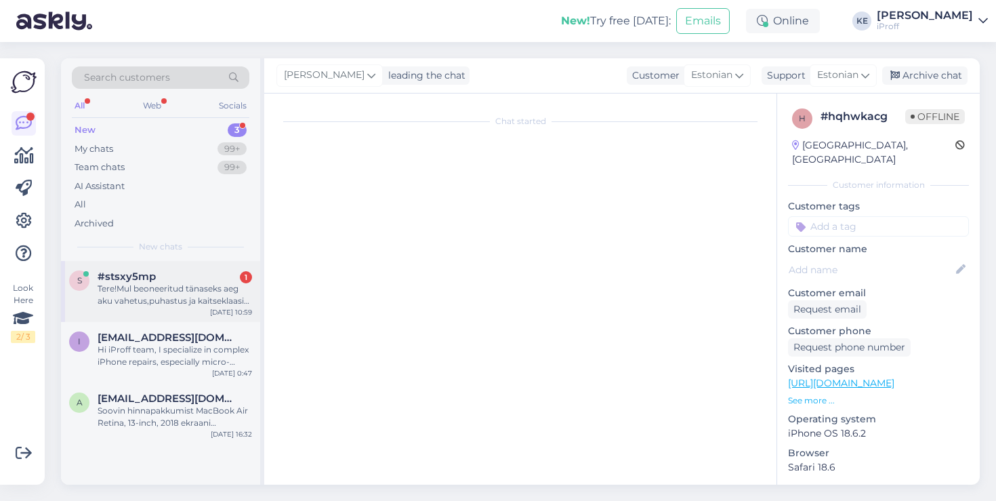
scroll to position [0, 0]
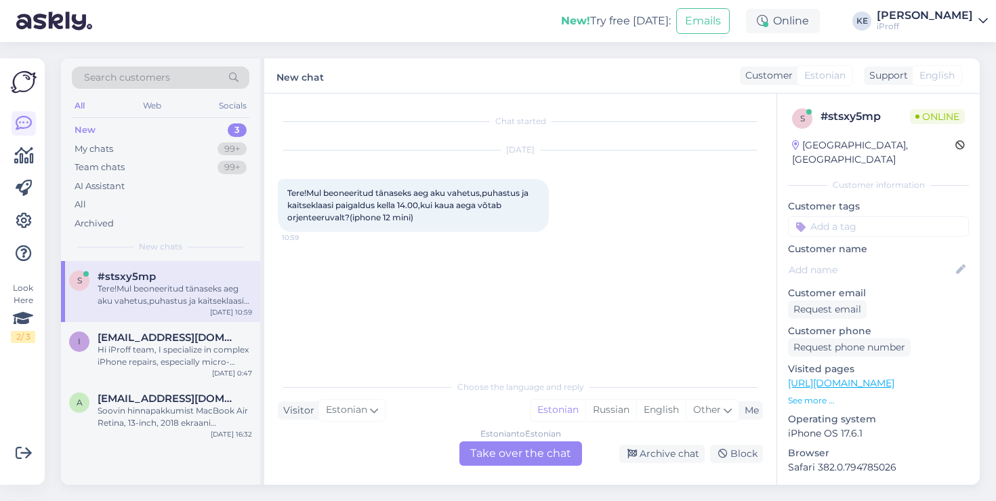
click at [494, 451] on div "Estonian to Estonian Take over the chat" at bounding box center [520, 453] width 123 height 24
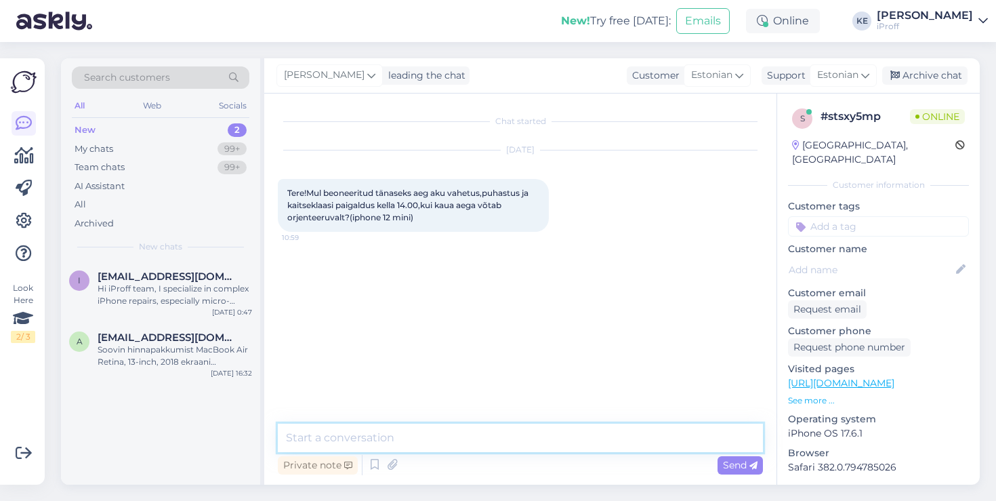
click at [506, 436] on textarea at bounding box center [520, 437] width 485 height 28
type textarea "Tervist!"
click at [470, 436] on textarea at bounding box center [520, 437] width 485 height 28
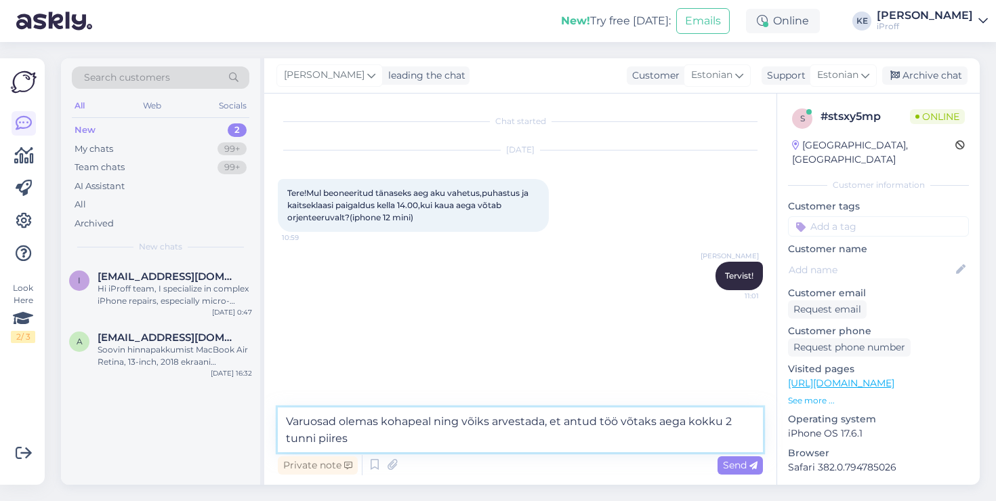
type textarea "Varuosad olemas kohapeal ning võiks arvestada, et antud töö võtaks aega kokku 2…"
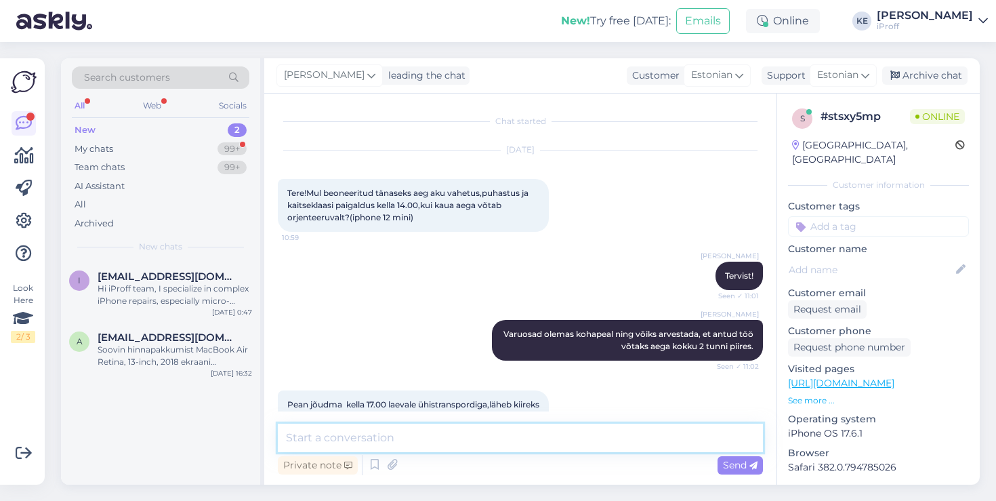
scroll to position [35, 0]
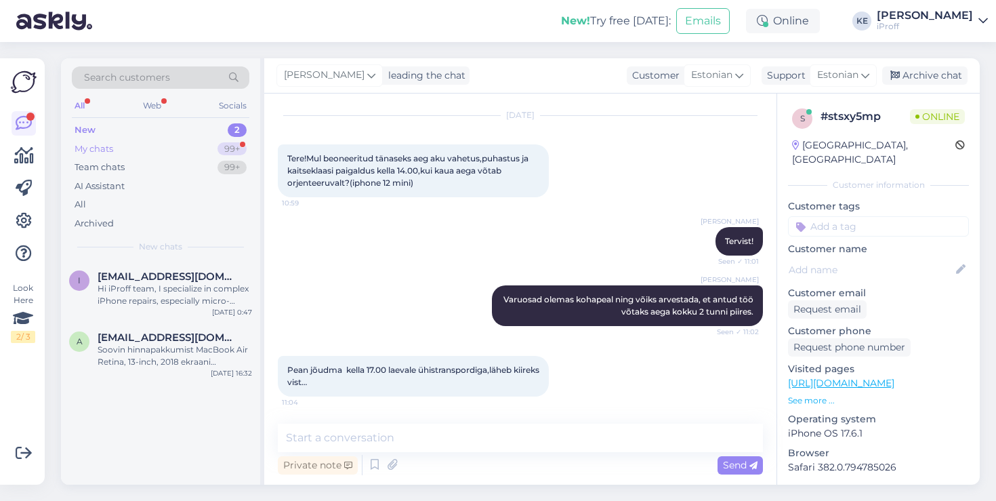
click at [138, 143] on div "My chats 99+" at bounding box center [161, 149] width 178 height 19
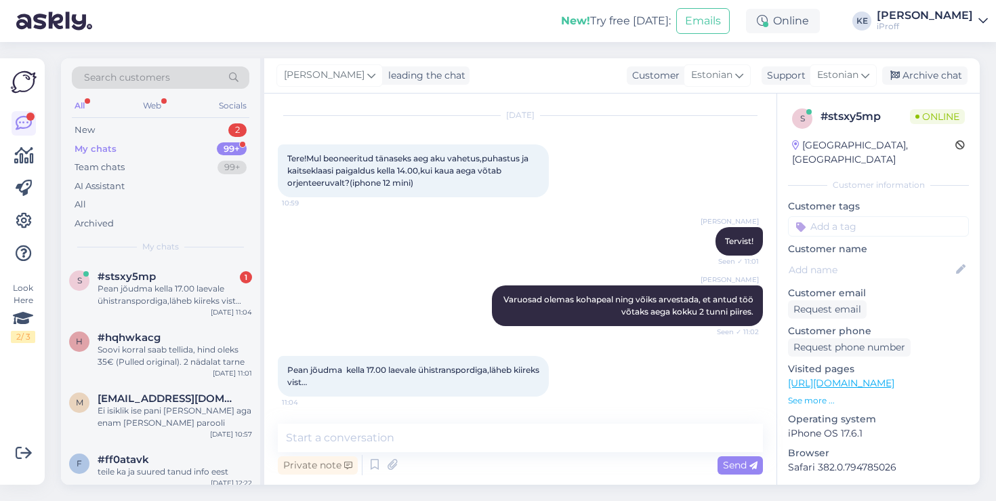
click at [148, 272] on span "#stsxy5mp" at bounding box center [127, 276] width 58 height 12
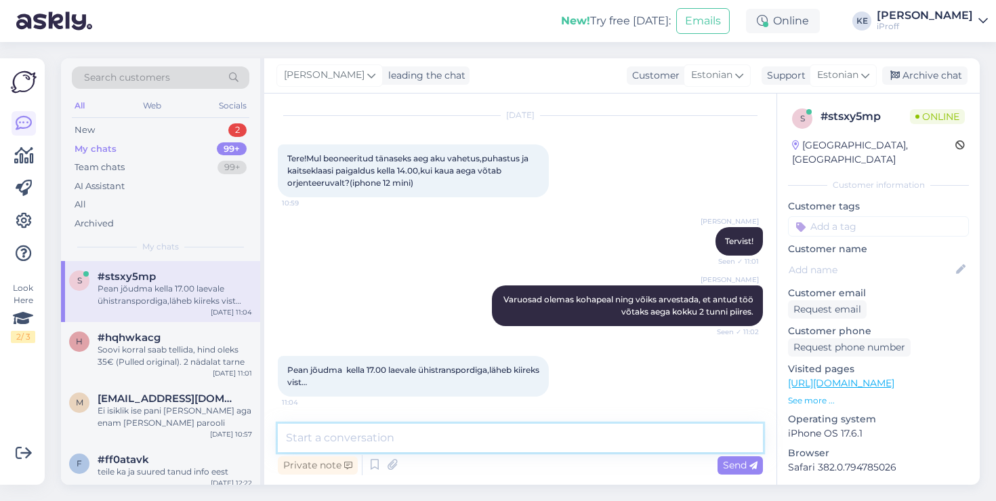
click at [472, 447] on textarea at bounding box center [520, 437] width 485 height 28
type textarea "A"
type textarea "Praamiga tulete täna?"
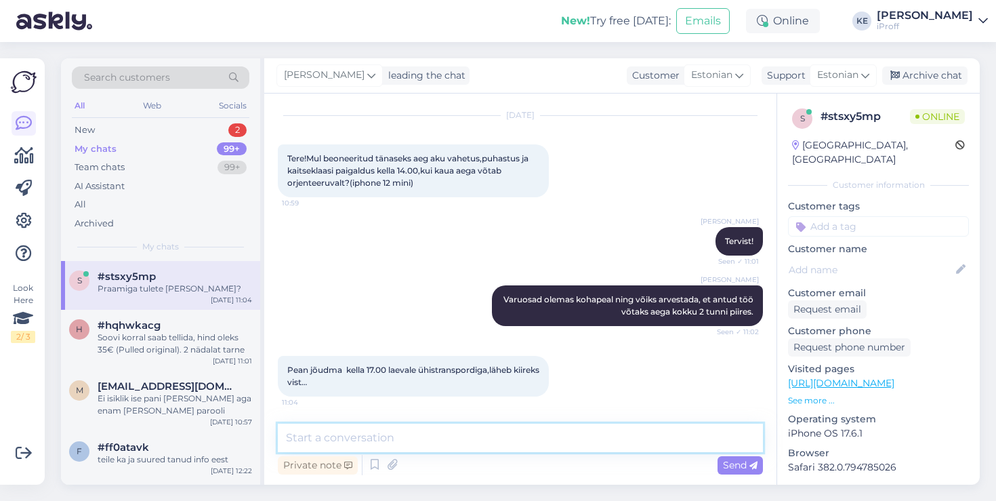
scroll to position [93, 0]
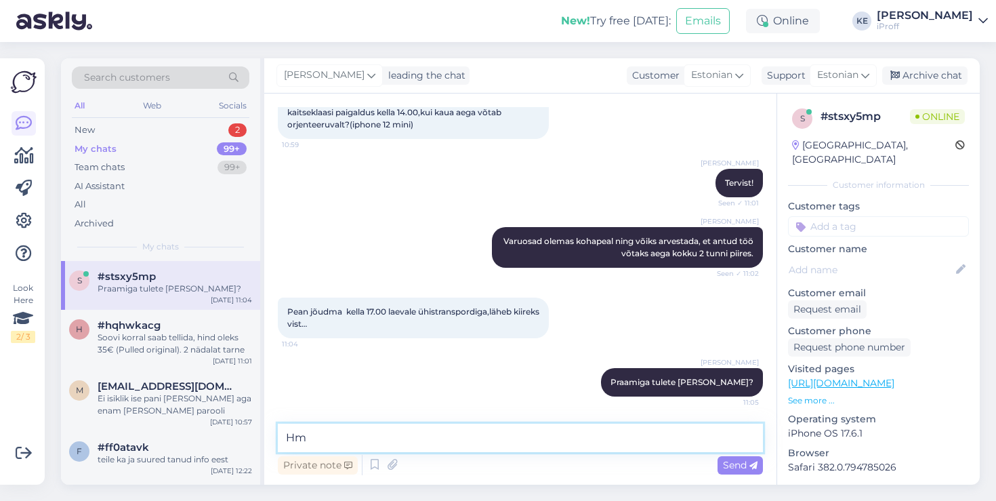
type textarea "Hmm"
type textarea "Siis tehnik hakkab kiirustama"
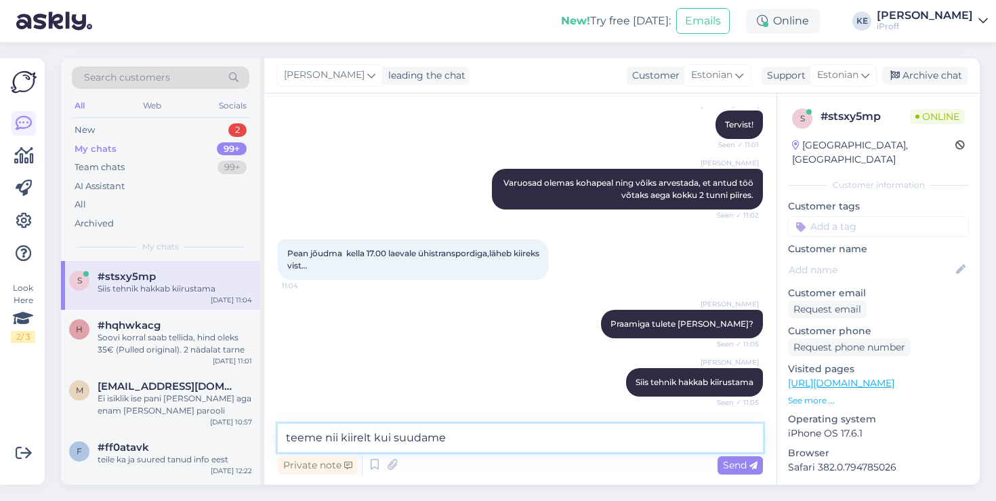
type textarea "teeme nii kiirelt kui suudame."
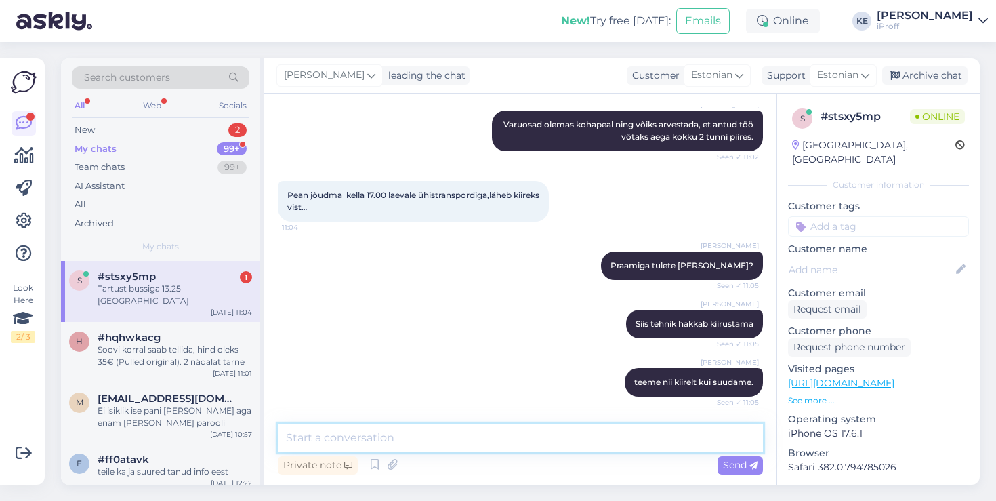
scroll to position [268, 0]
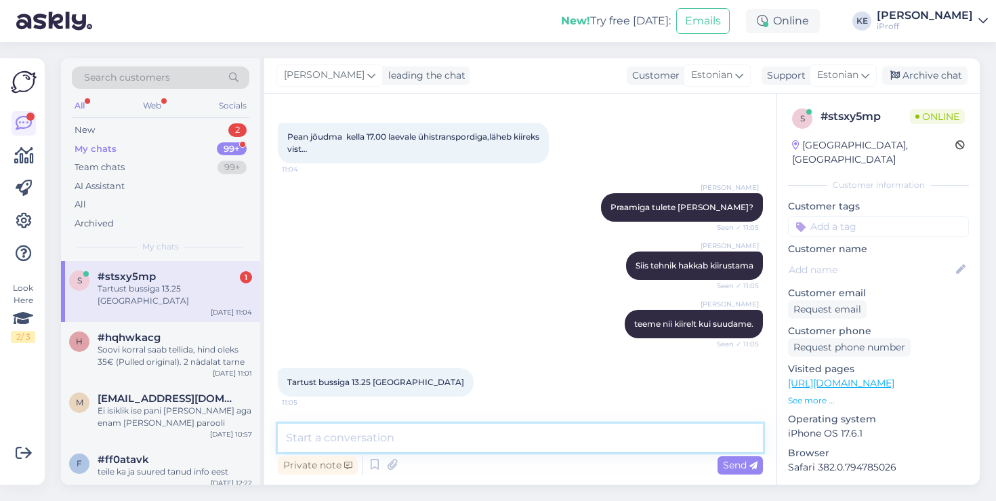
click at [461, 429] on textarea at bounding box center [520, 437] width 485 height 28
type textarea "T"
type textarea ">"
type textarea "Tunnikesega teeme ära."
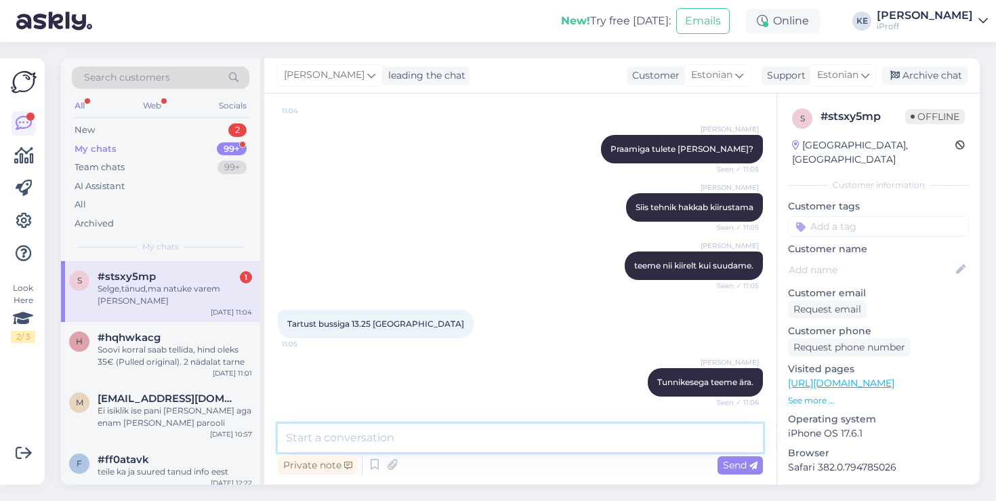
scroll to position [384, 0]
